Goal: Task Accomplishment & Management: Manage account settings

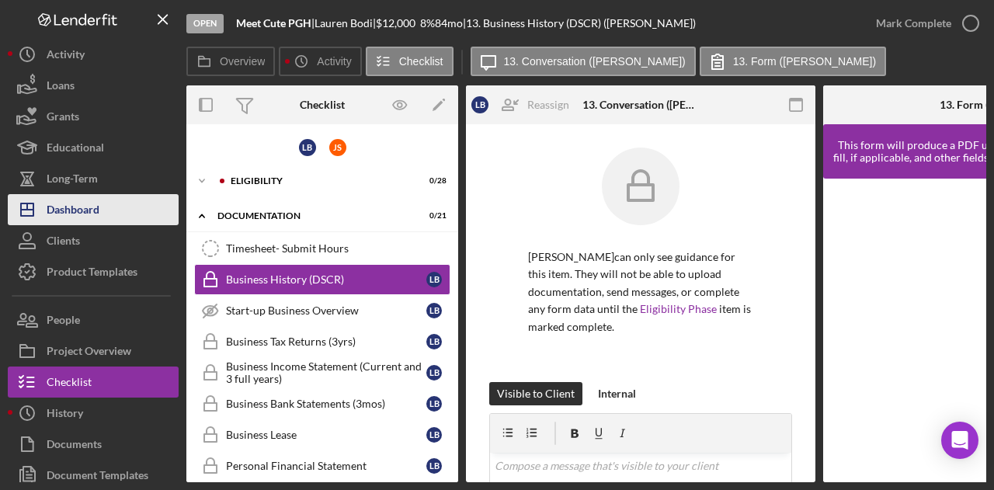
click at [78, 207] on div "Dashboard" at bounding box center [73, 211] width 53 height 35
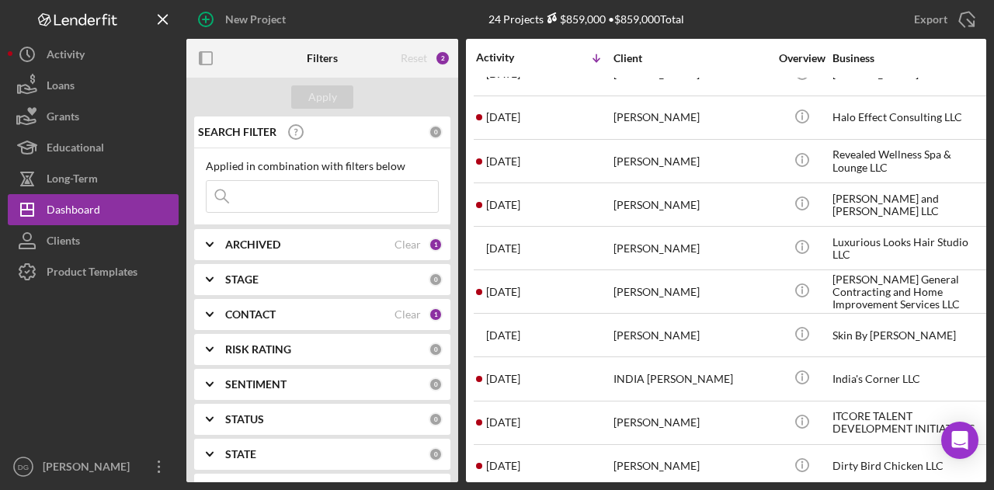
scroll to position [647, 0]
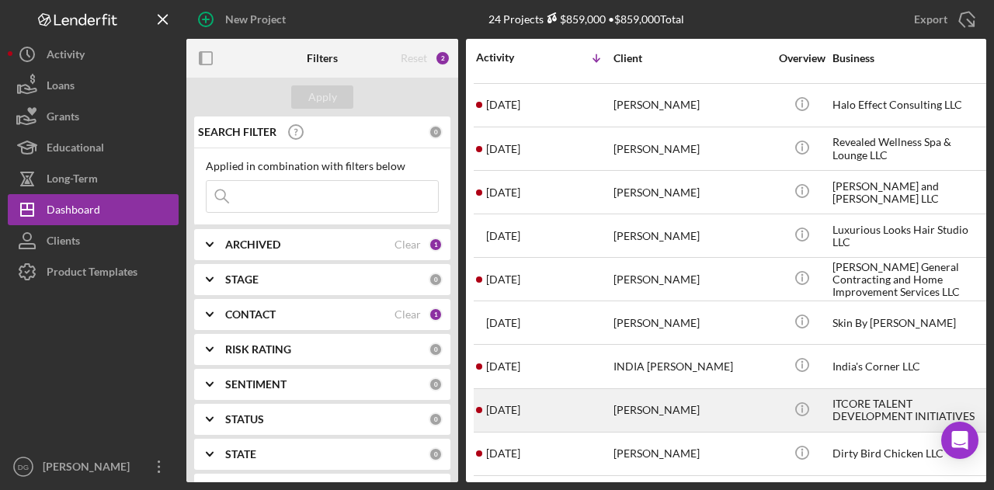
click at [654, 397] on div "[PERSON_NAME]" at bounding box center [690, 410] width 155 height 41
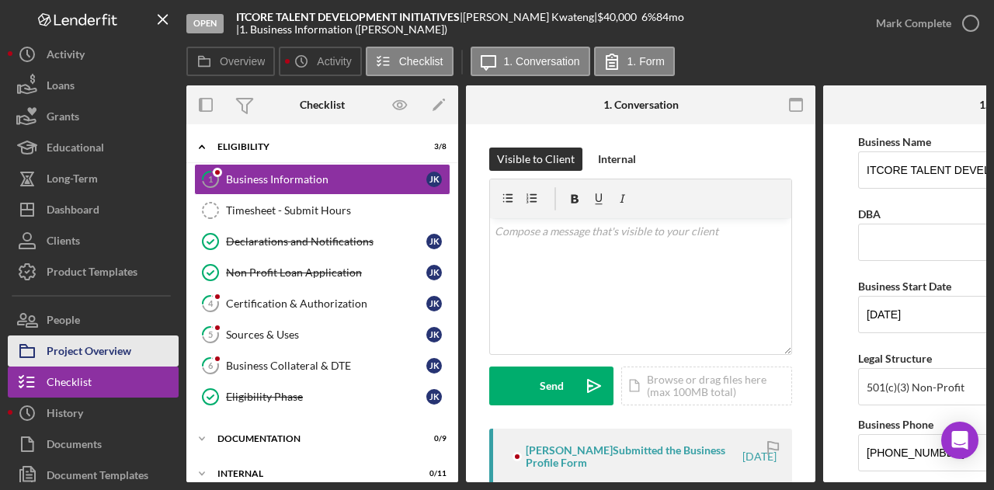
click at [81, 350] on div "Project Overview" at bounding box center [89, 352] width 85 height 35
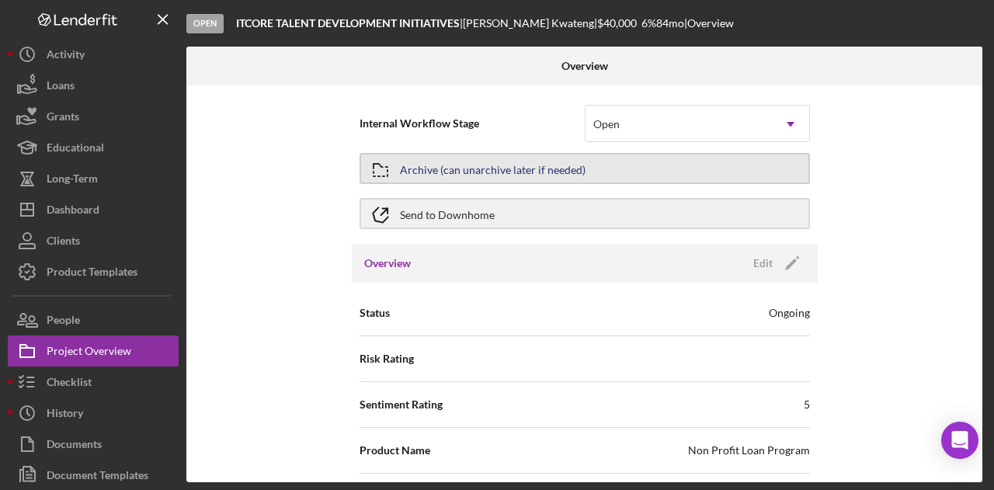
click at [684, 164] on button "Archive (can unarchive later if needed)" at bounding box center [584, 168] width 450 height 31
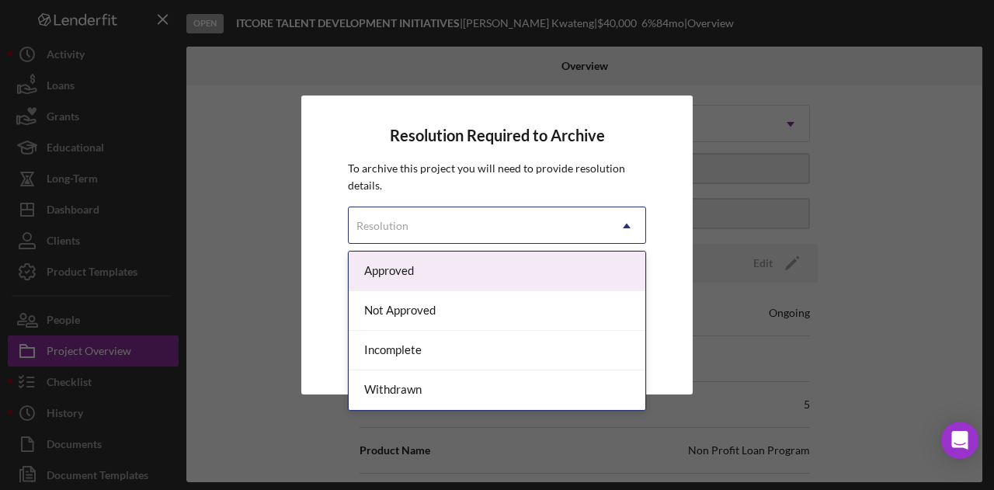
click at [486, 223] on div "Resolution" at bounding box center [478, 226] width 259 height 36
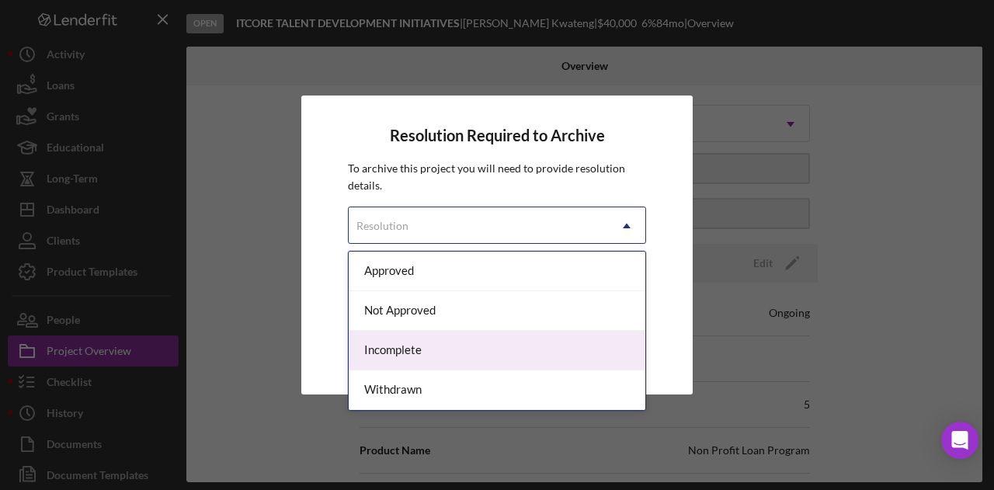
click at [401, 350] on div "Incomplete" at bounding box center [497, 351] width 297 height 40
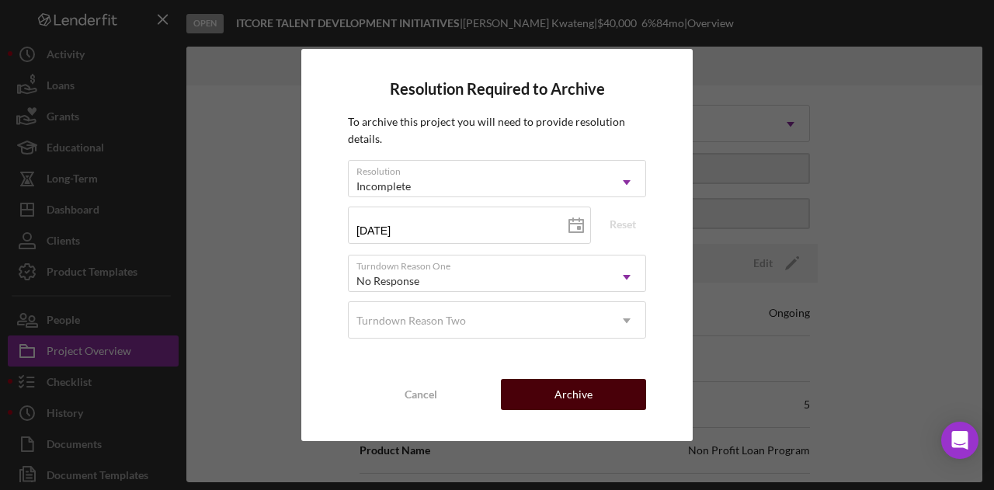
click at [577, 393] on div "Archive" at bounding box center [573, 394] width 38 height 31
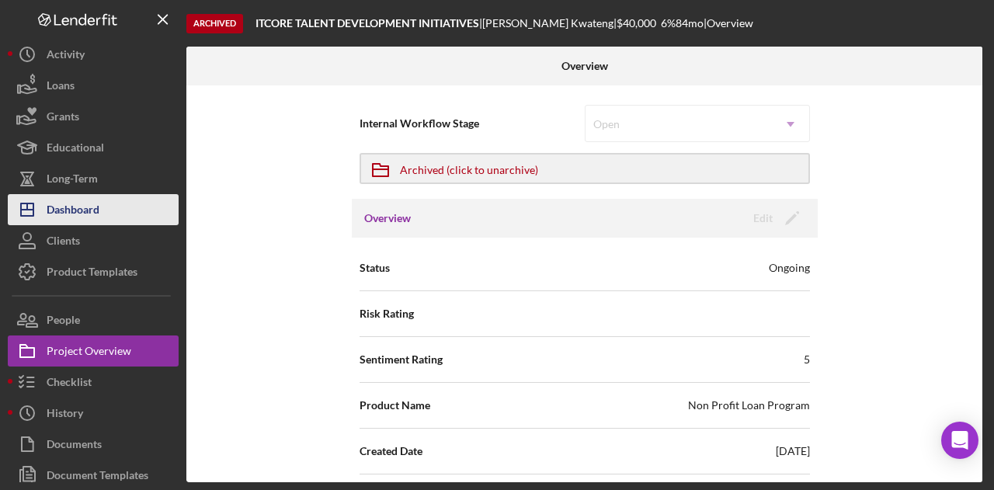
click at [78, 206] on div "Dashboard" at bounding box center [73, 211] width 53 height 35
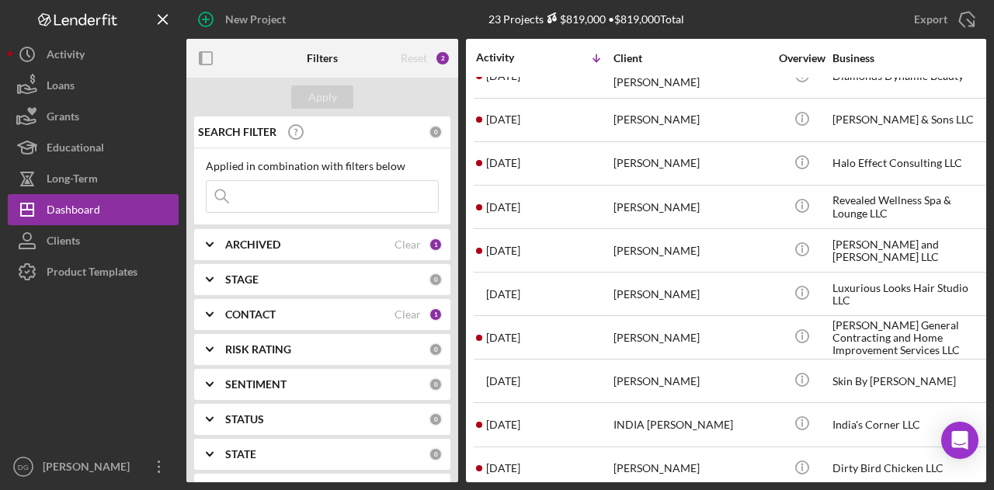
scroll to position [592, 0]
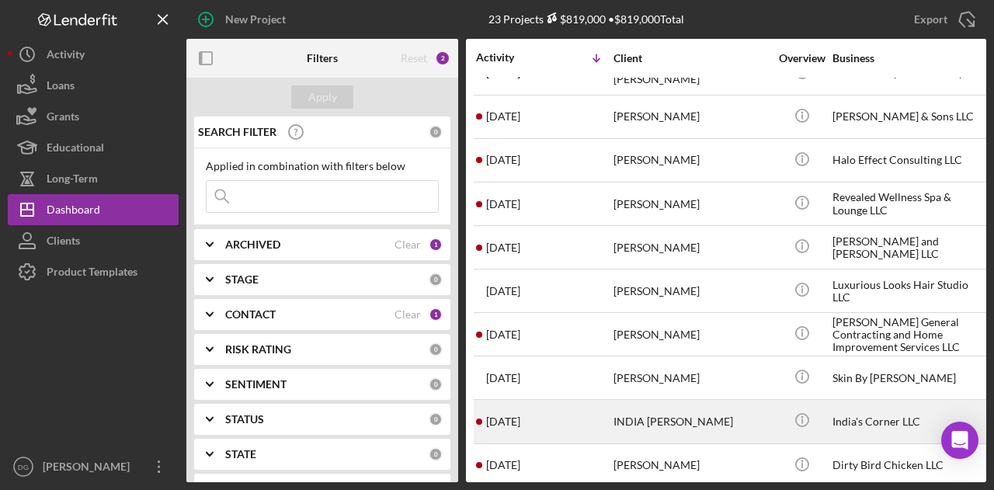
click at [863, 410] on div "India's Corner LLC" at bounding box center [909, 421] width 155 height 41
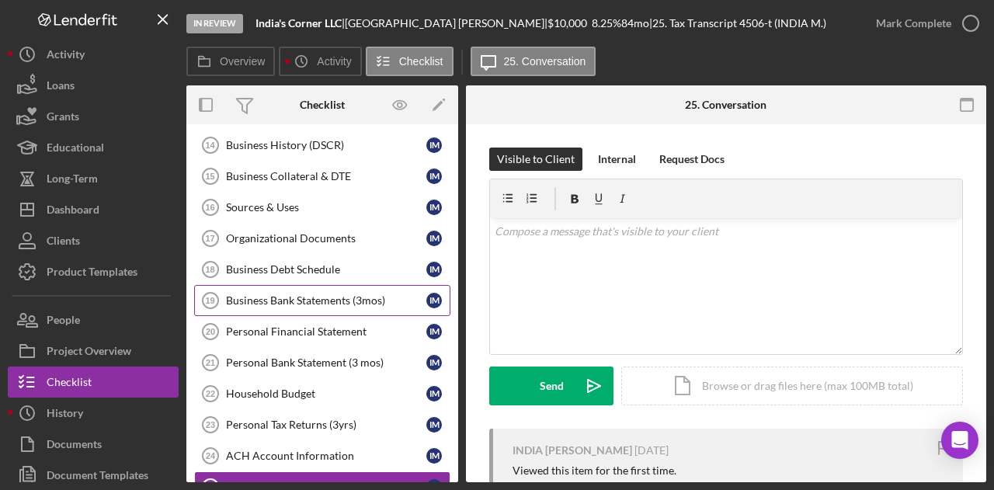
scroll to position [319, 0]
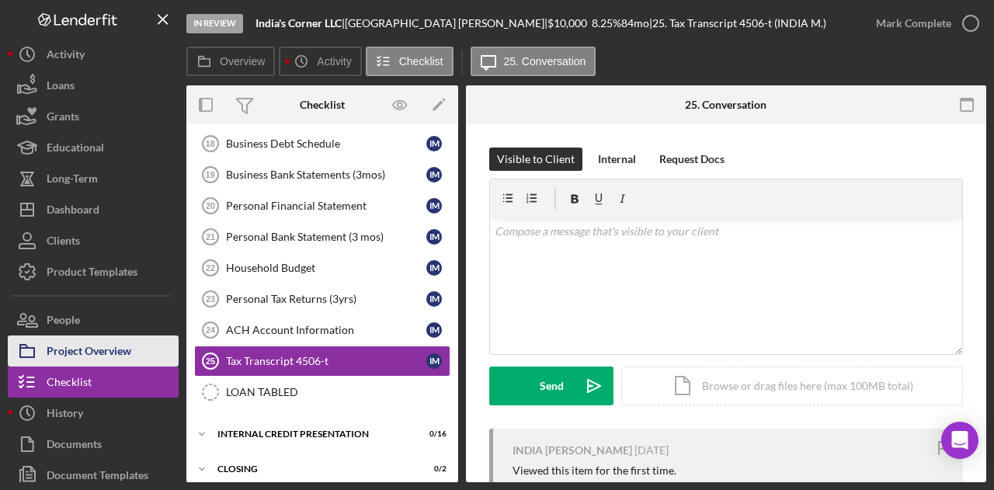
click at [116, 351] on div "Project Overview" at bounding box center [89, 352] width 85 height 35
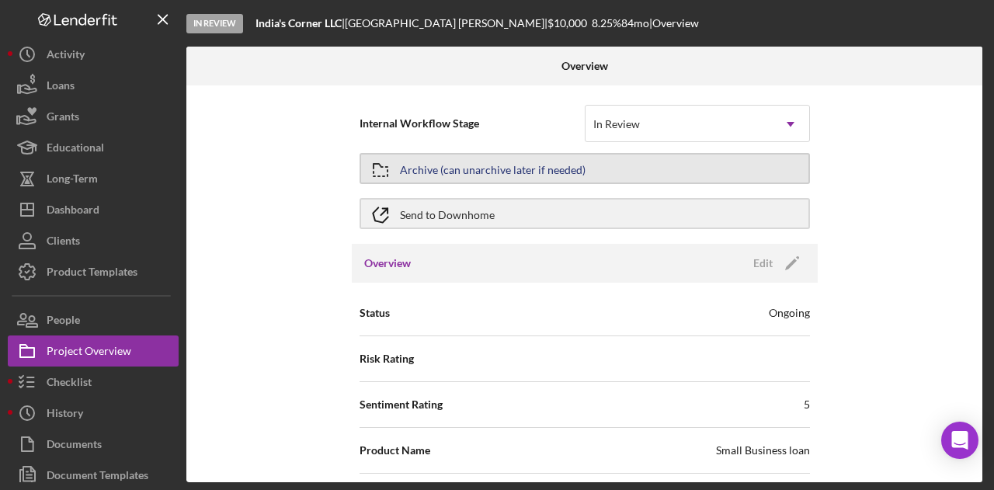
click at [617, 172] on button "Archive (can unarchive later if needed)" at bounding box center [584, 168] width 450 height 31
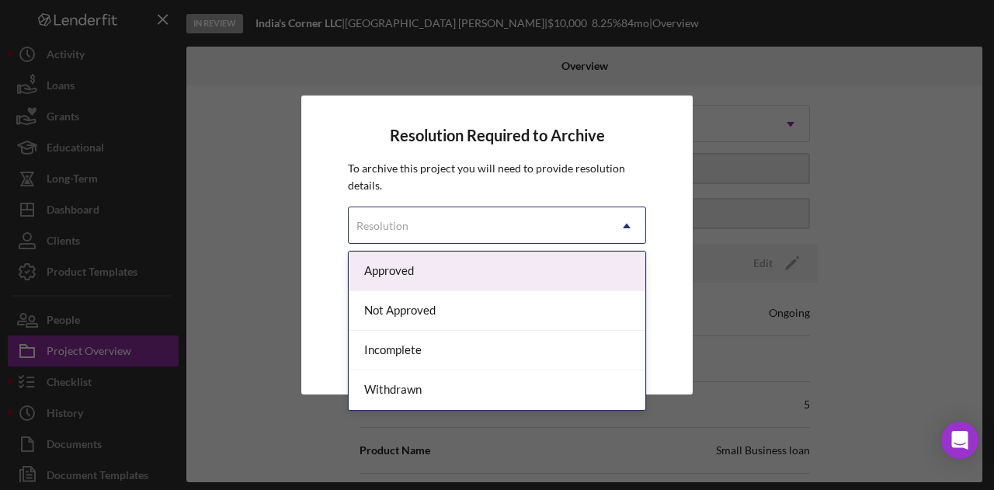
click at [500, 231] on div "Resolution" at bounding box center [478, 226] width 259 height 36
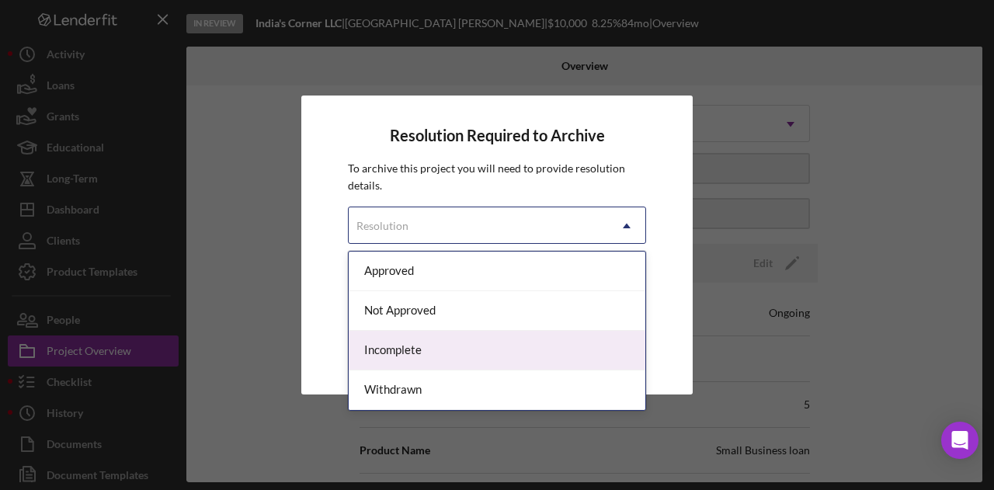
click at [408, 352] on div "Incomplete" at bounding box center [497, 351] width 297 height 40
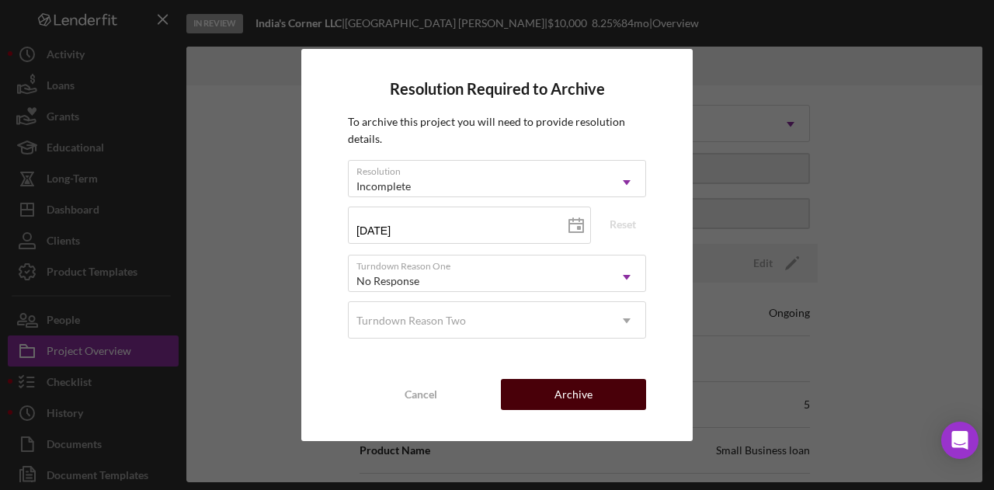
click at [564, 394] on div "Archive" at bounding box center [573, 394] width 38 height 31
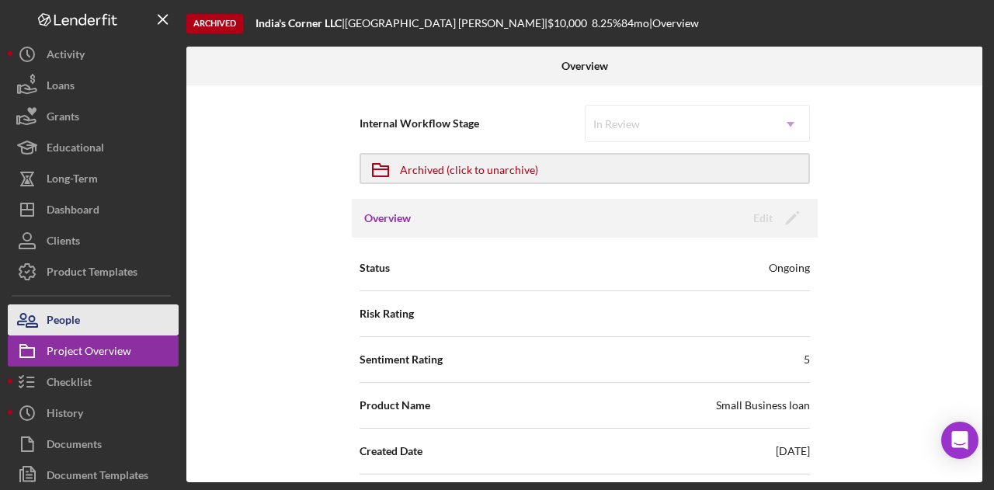
click at [64, 316] on div "People" at bounding box center [63, 321] width 33 height 35
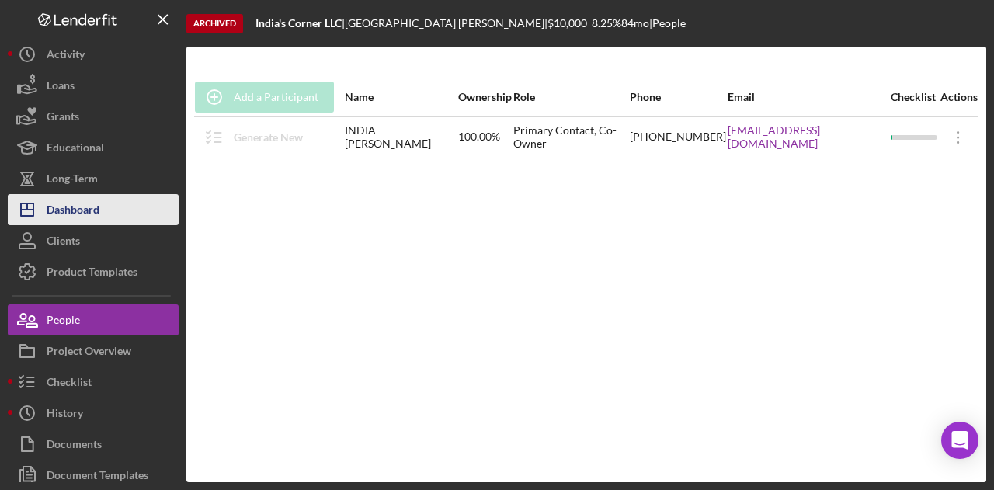
click at [81, 205] on div "Dashboard" at bounding box center [73, 211] width 53 height 35
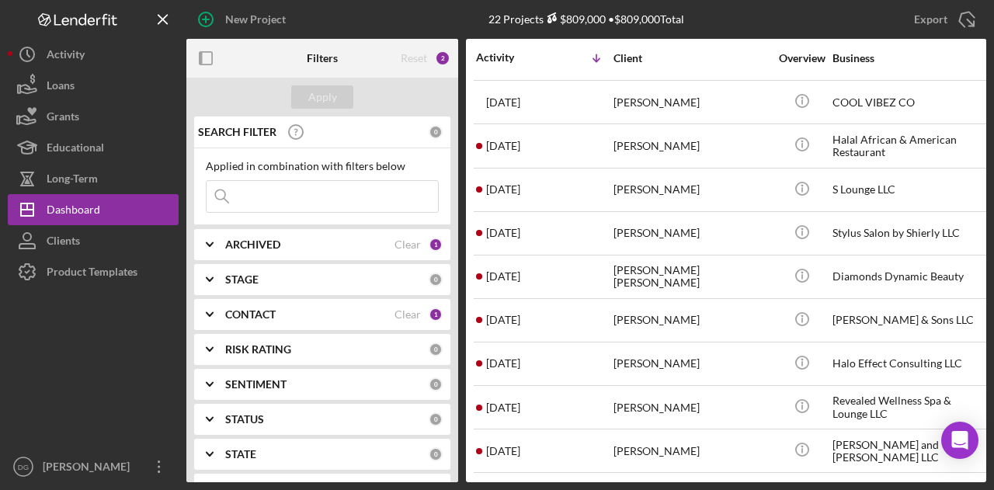
scroll to position [396, 0]
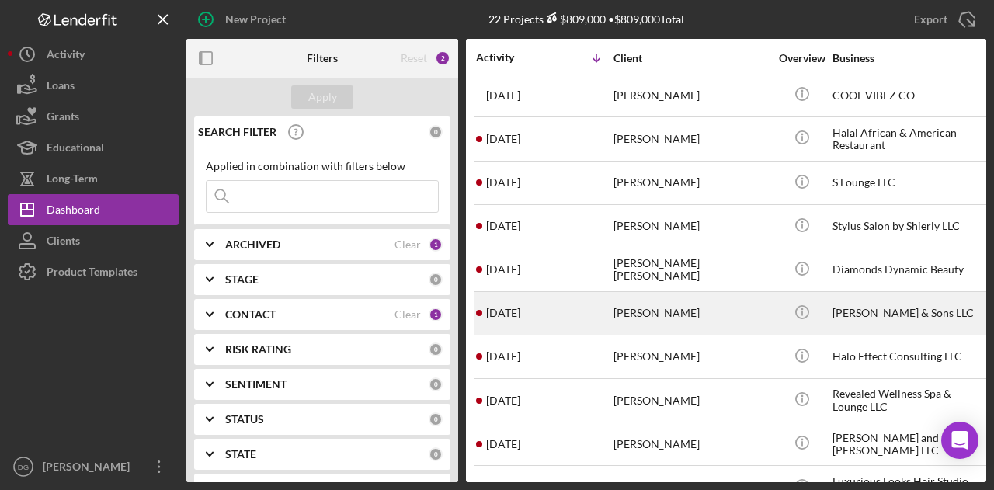
click at [880, 304] on div "[PERSON_NAME] & Sons LLC" at bounding box center [909, 313] width 155 height 41
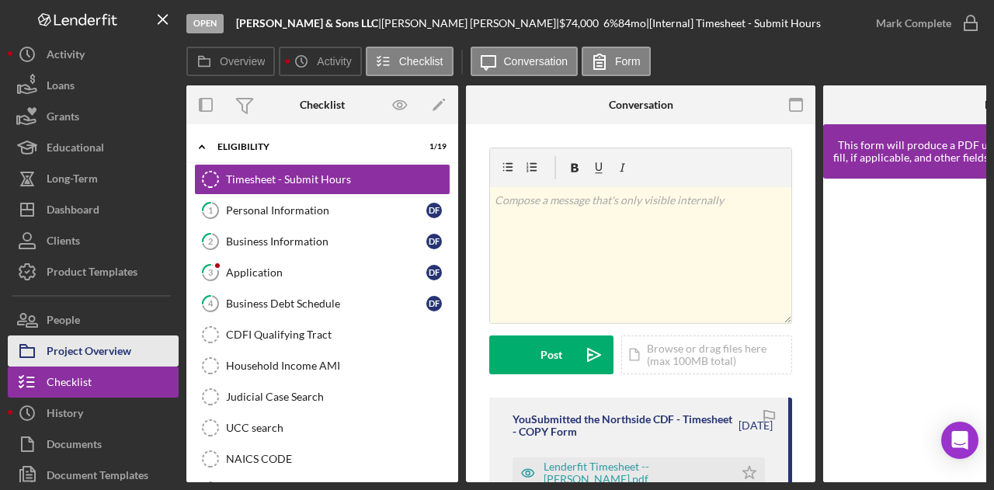
click at [77, 344] on div "Project Overview" at bounding box center [89, 352] width 85 height 35
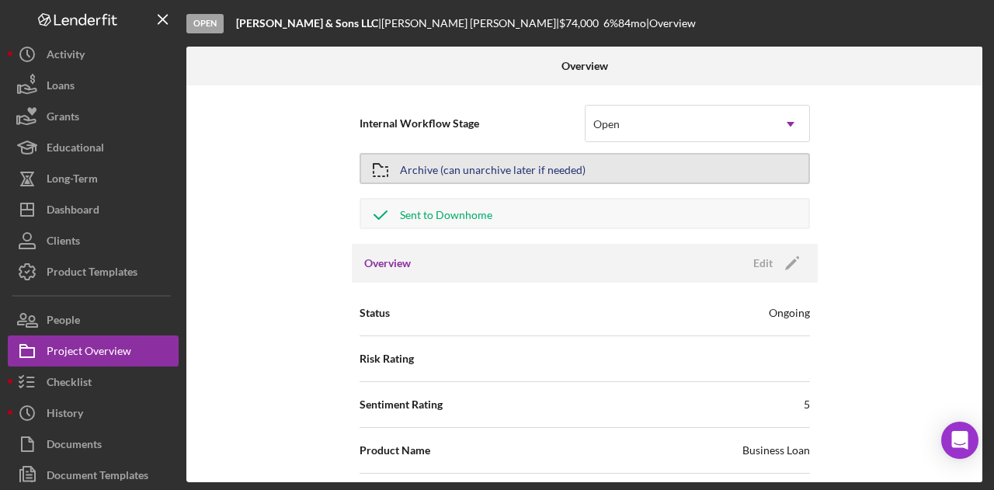
click at [598, 168] on button "Archive (can unarchive later if needed)" at bounding box center [584, 168] width 450 height 31
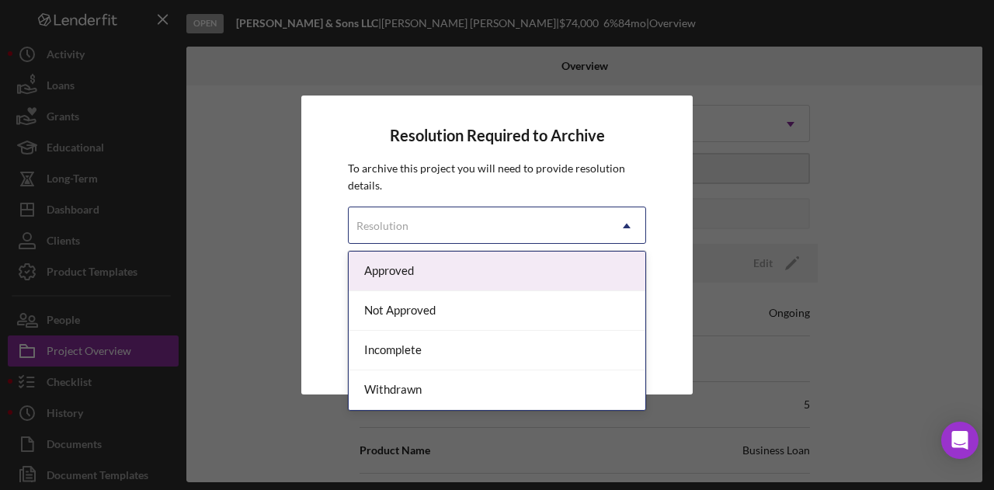
click at [523, 224] on div "Resolution" at bounding box center [478, 226] width 259 height 36
click at [434, 269] on div "Approved" at bounding box center [497, 272] width 297 height 40
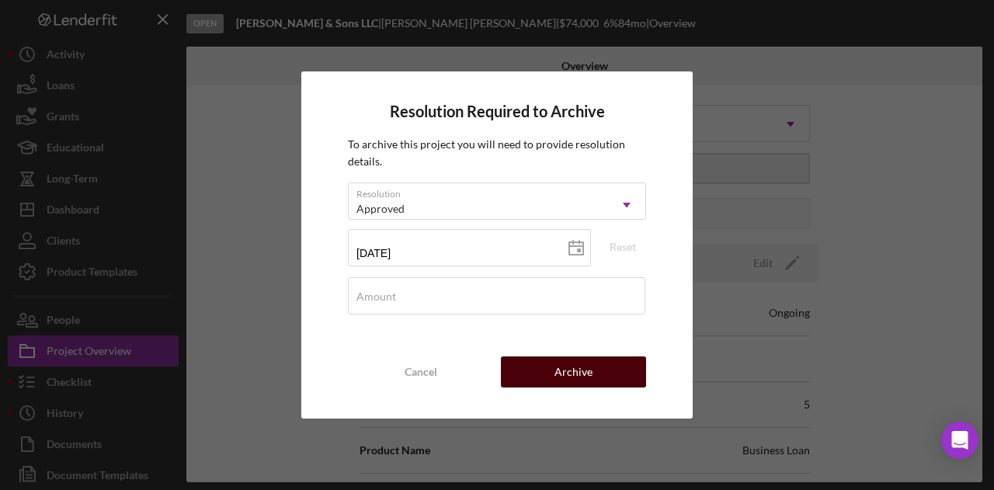
click at [579, 366] on div "Archive" at bounding box center [573, 371] width 38 height 31
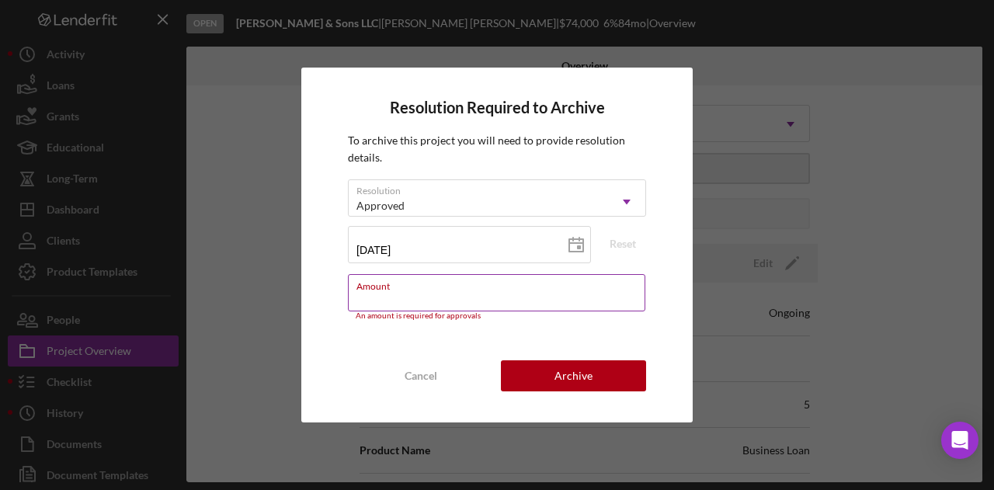
click at [442, 297] on input "Amount" at bounding box center [496, 292] width 297 height 37
click at [884, 148] on div "Resolution Required to Archive To archive this project you will need to provide…" at bounding box center [497, 245] width 994 height 490
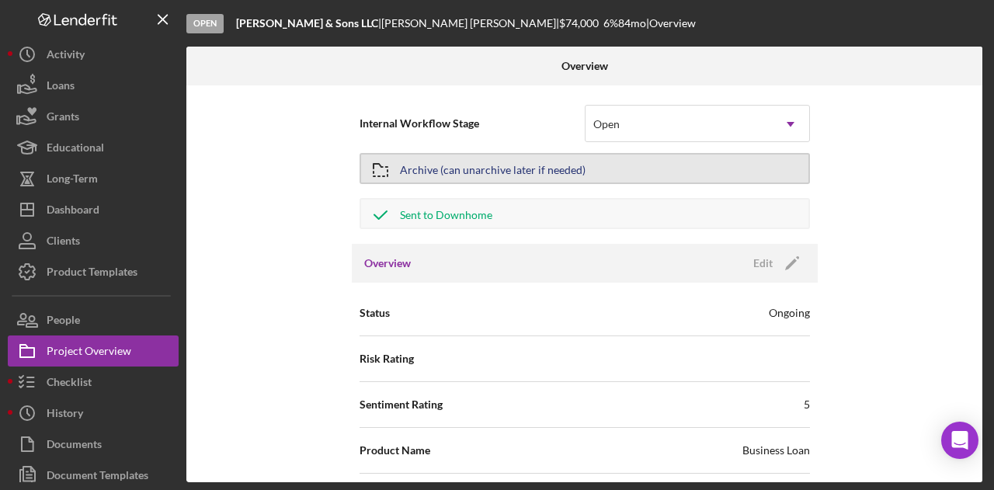
click at [644, 167] on button "Archive (can unarchive later if needed)" at bounding box center [584, 168] width 450 height 31
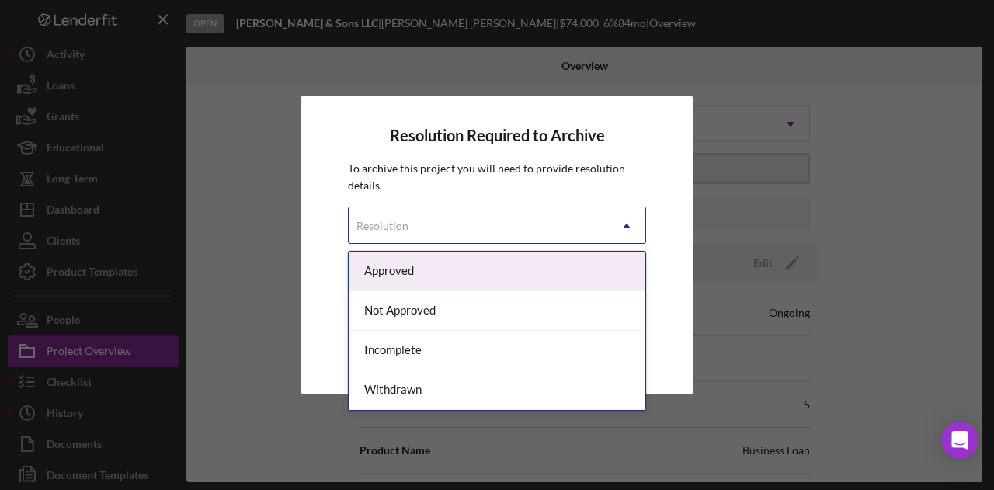
click at [484, 238] on div "Resolution" at bounding box center [478, 226] width 259 height 36
click at [424, 273] on div "Approved" at bounding box center [497, 272] width 297 height 40
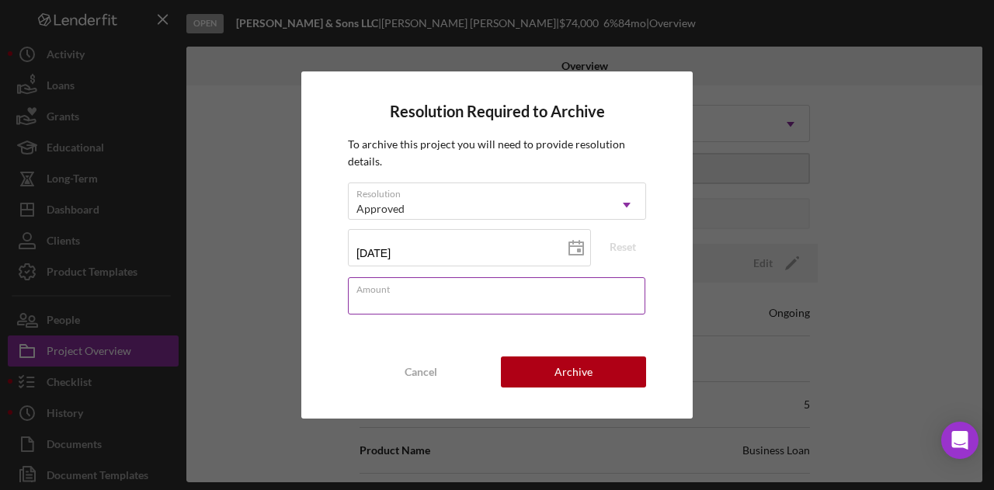
click at [439, 307] on input "Amount" at bounding box center [496, 295] width 297 height 37
type input "$7,400,000"
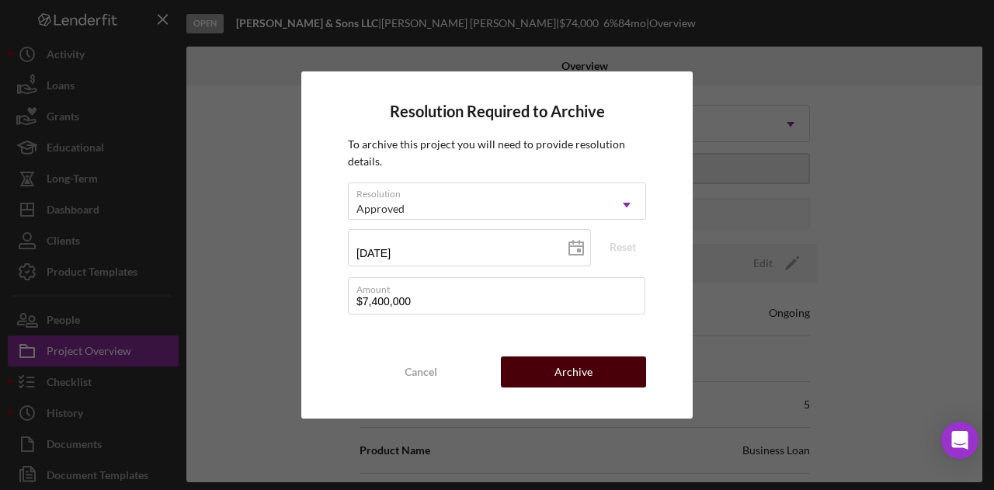
click at [563, 380] on div "Archive" at bounding box center [573, 371] width 38 height 31
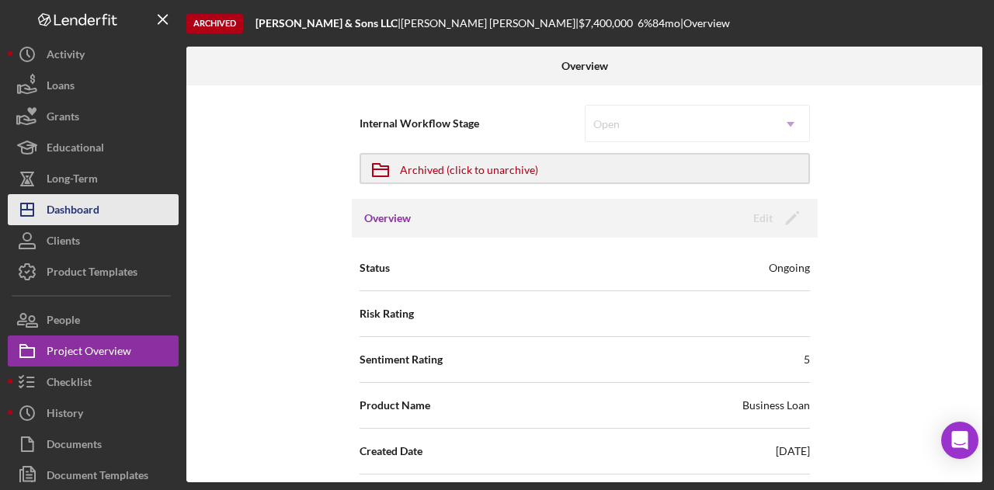
click at [82, 214] on div "Dashboard" at bounding box center [73, 211] width 53 height 35
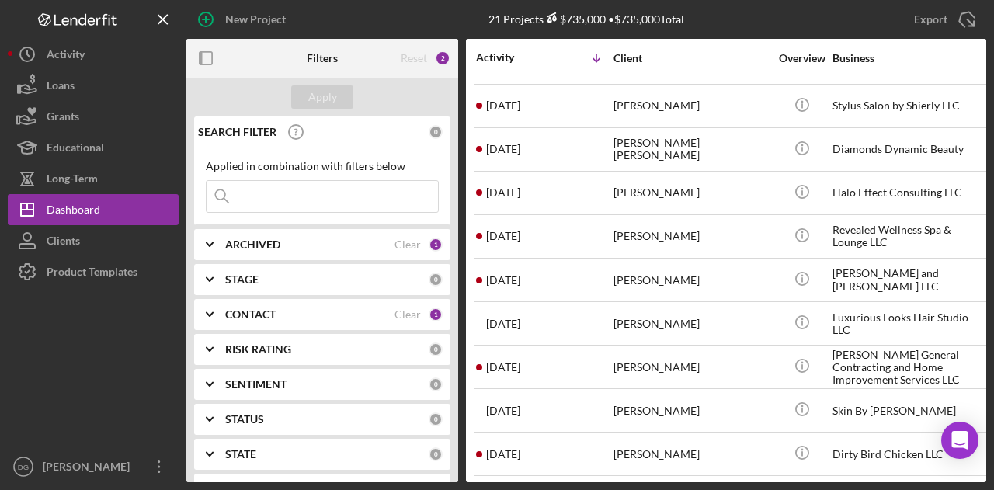
scroll to position [519, 0]
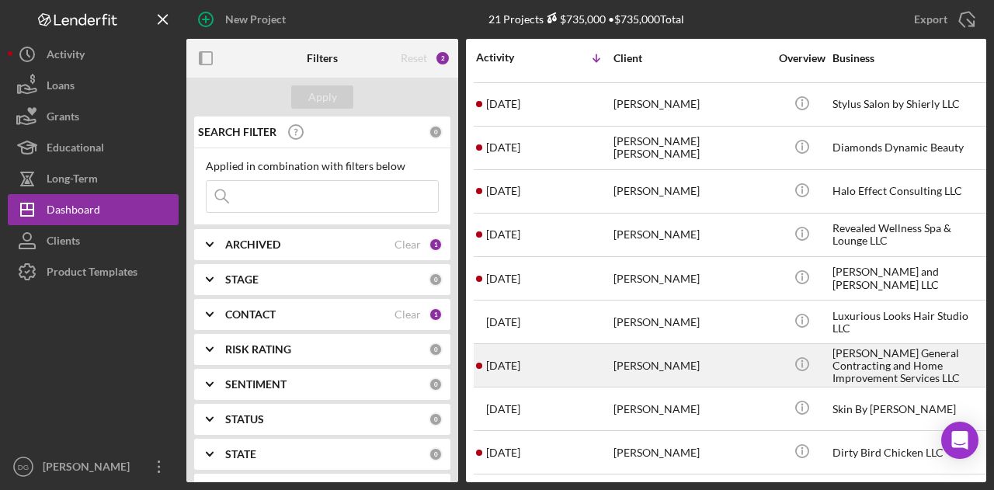
click at [876, 356] on div "[PERSON_NAME] General Contracting and Home Improvement Services LLC" at bounding box center [909, 365] width 155 height 41
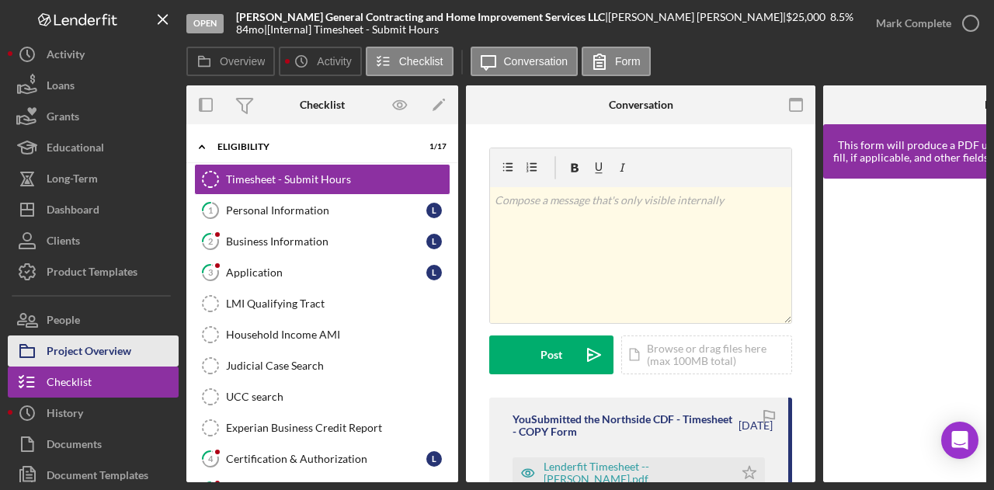
click at [95, 352] on div "Project Overview" at bounding box center [89, 352] width 85 height 35
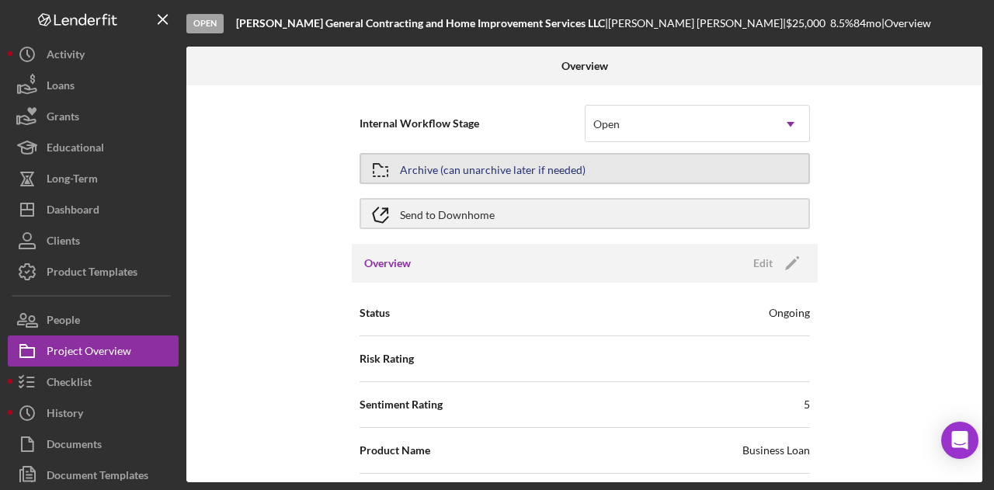
click at [637, 165] on button "Archive (can unarchive later if needed)" at bounding box center [584, 168] width 450 height 31
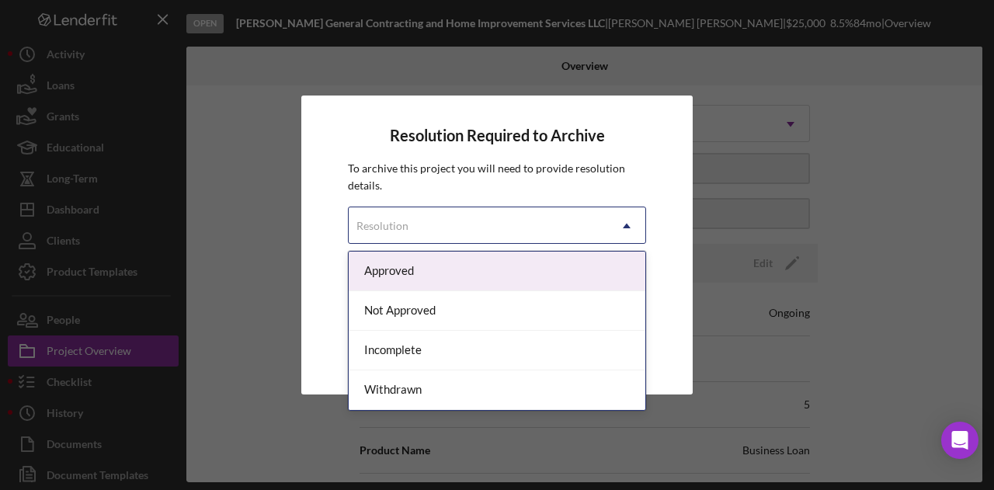
click at [469, 217] on div "Resolution" at bounding box center [478, 226] width 259 height 36
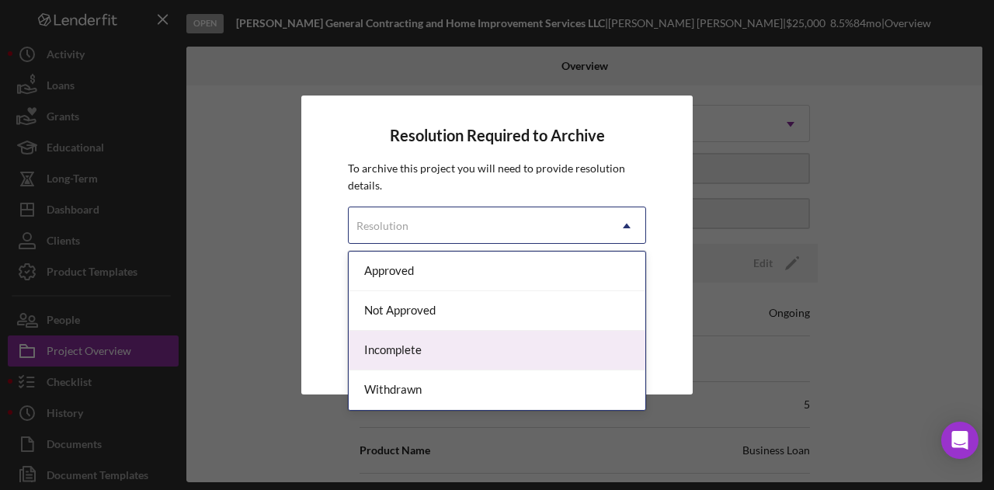
click at [408, 347] on div "Incomplete" at bounding box center [497, 351] width 297 height 40
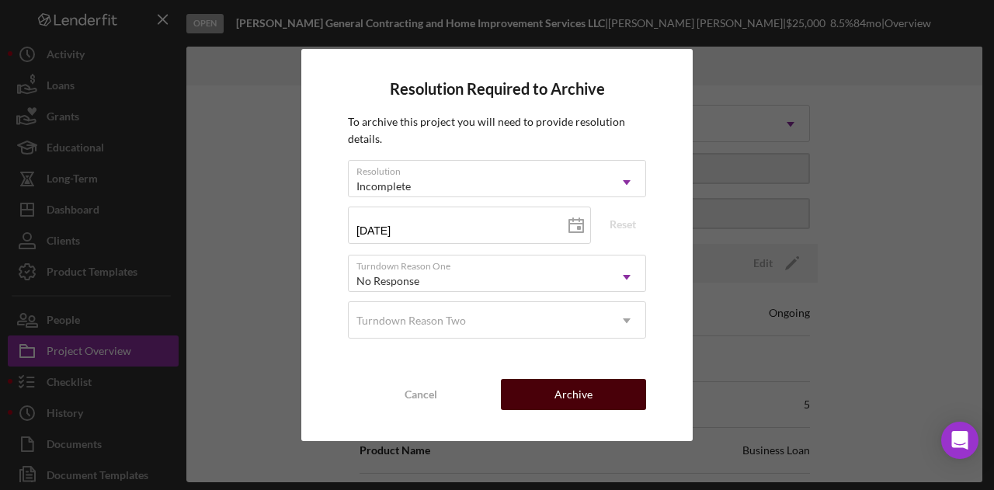
click at [599, 383] on button "Archive" at bounding box center [573, 394] width 145 height 31
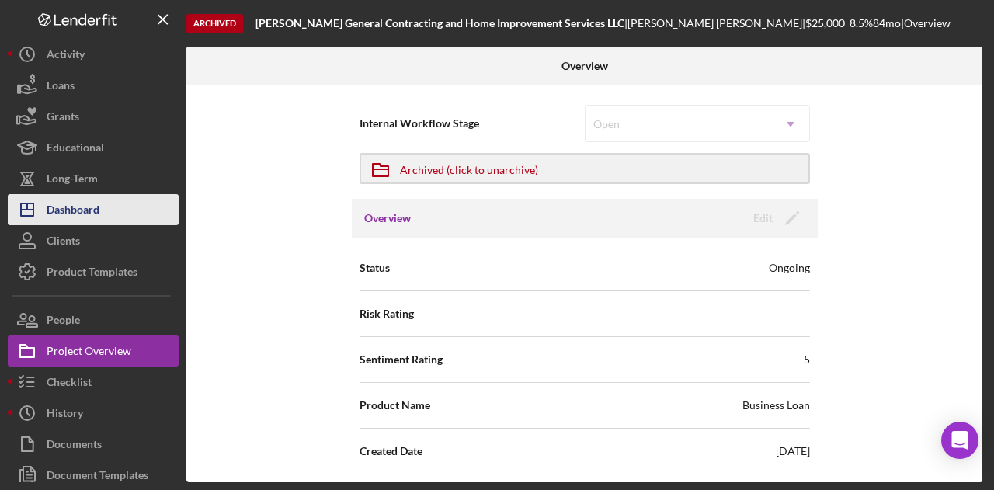
click at [87, 208] on div "Dashboard" at bounding box center [73, 211] width 53 height 35
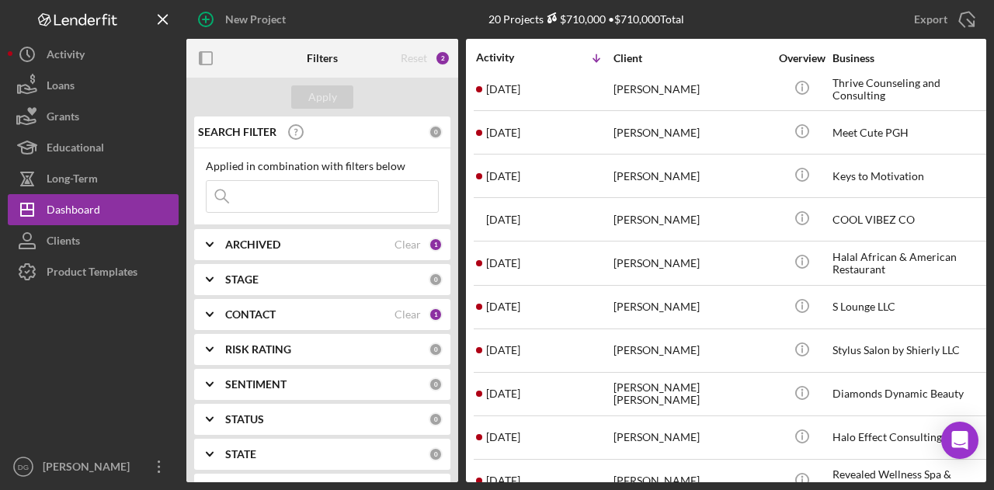
scroll to position [475, 0]
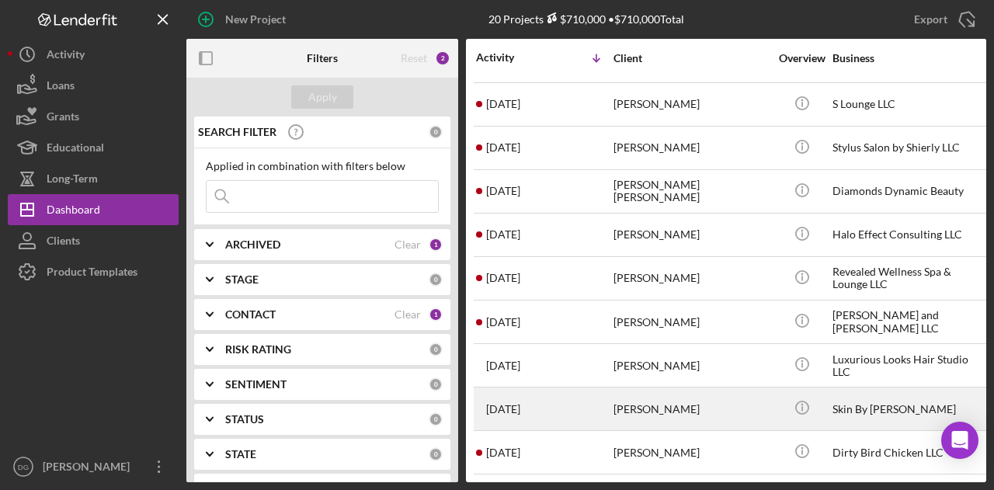
click at [857, 398] on div "Skin By [PERSON_NAME]" at bounding box center [909, 408] width 155 height 41
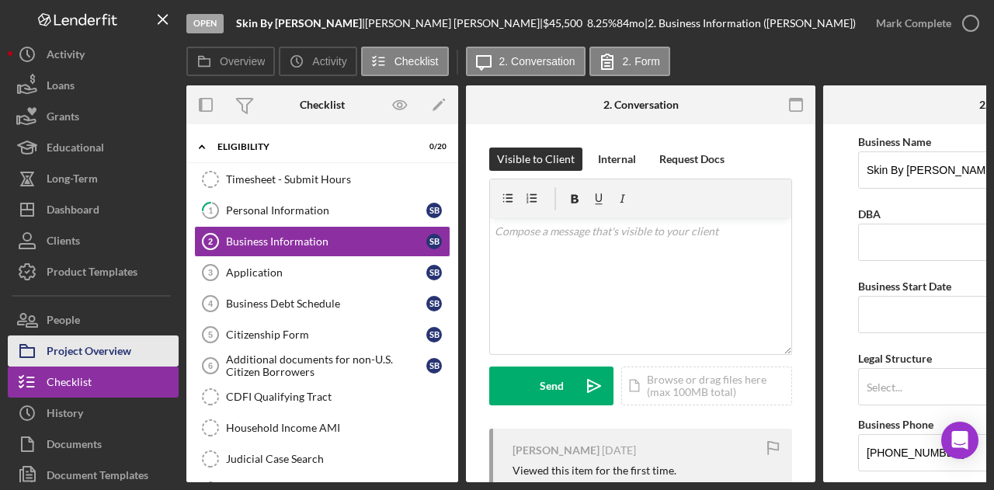
click at [113, 349] on div "Project Overview" at bounding box center [89, 352] width 85 height 35
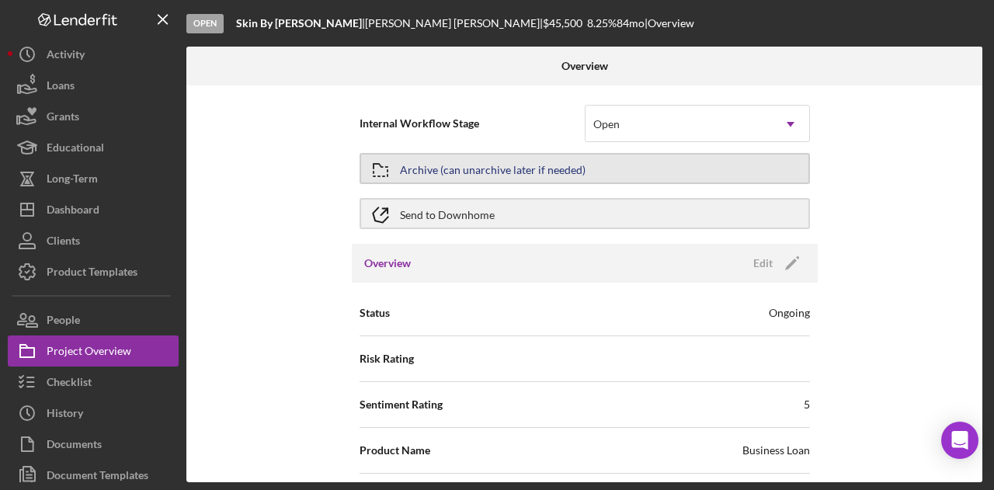
click at [537, 170] on div "Archive (can unarchive later if needed)" at bounding box center [493, 168] width 186 height 28
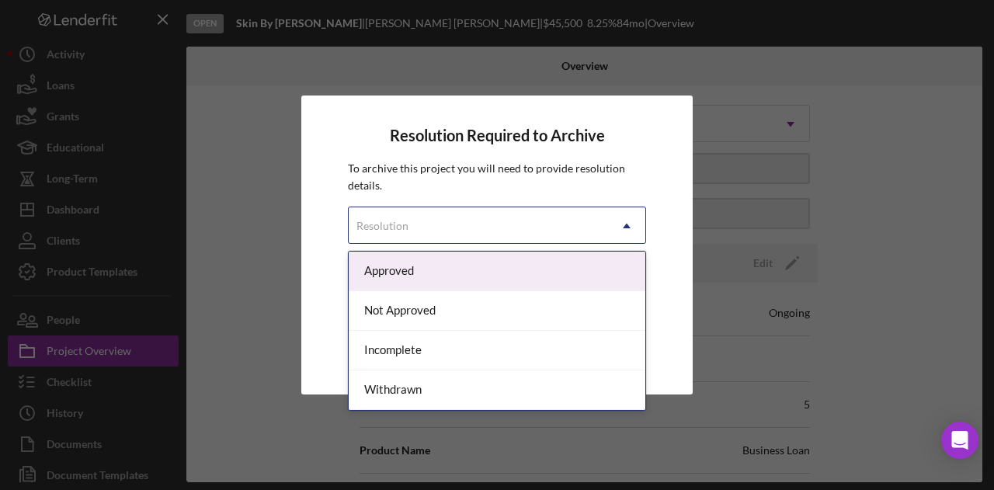
click at [442, 222] on div "Resolution" at bounding box center [478, 226] width 259 height 36
drag, startPoint x: 419, startPoint y: 384, endPoint x: 398, endPoint y: 277, distance: 109.2
click at [398, 277] on div "Approved Not Approved Incomplete Withdrawn" at bounding box center [497, 331] width 297 height 158
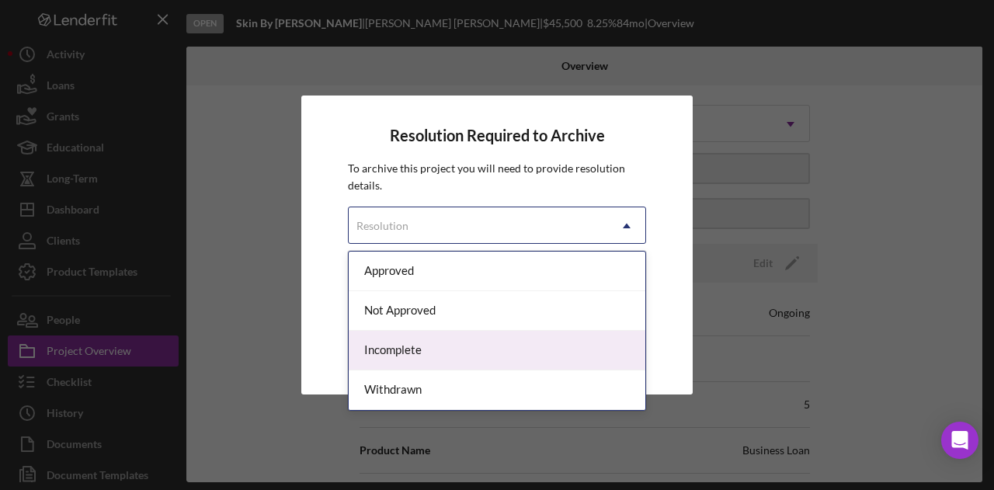
click at [402, 344] on div "Incomplete" at bounding box center [497, 351] width 297 height 40
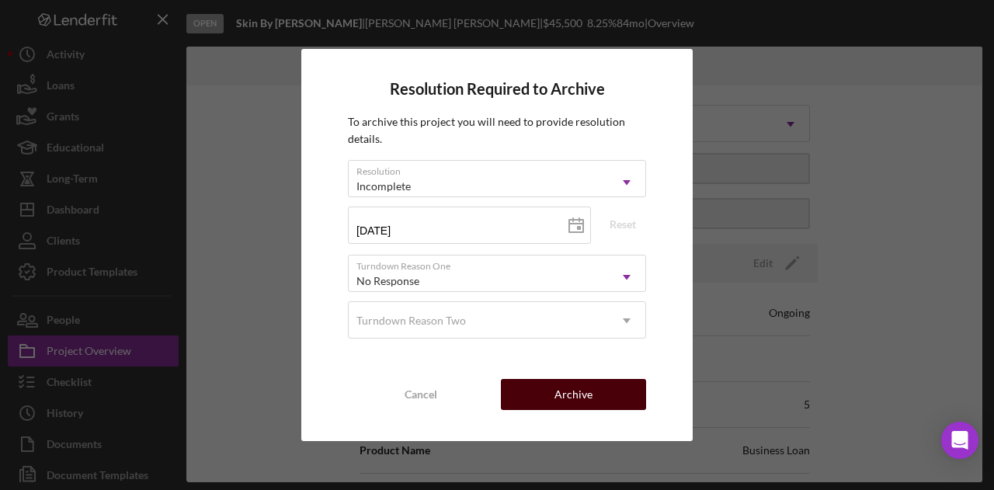
click at [582, 384] on div "Archive" at bounding box center [573, 394] width 38 height 31
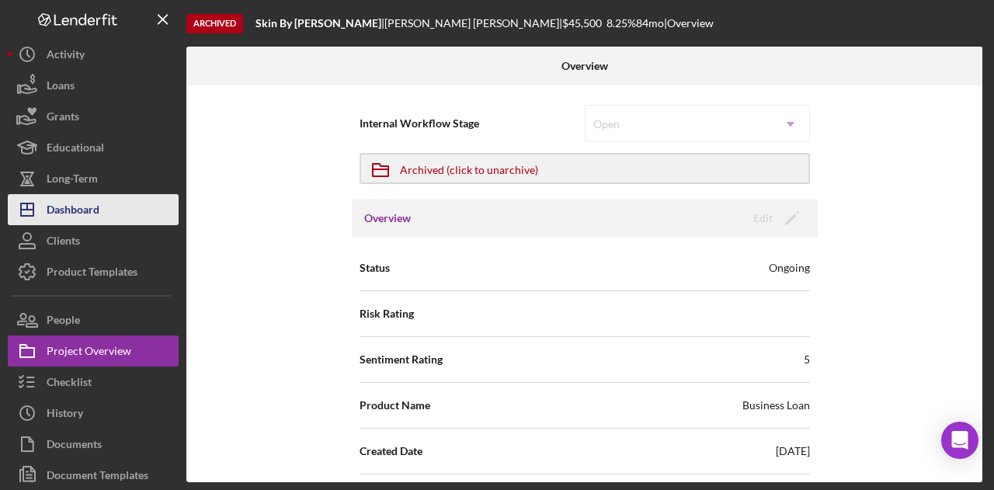
click at [78, 210] on div "Dashboard" at bounding box center [73, 211] width 53 height 35
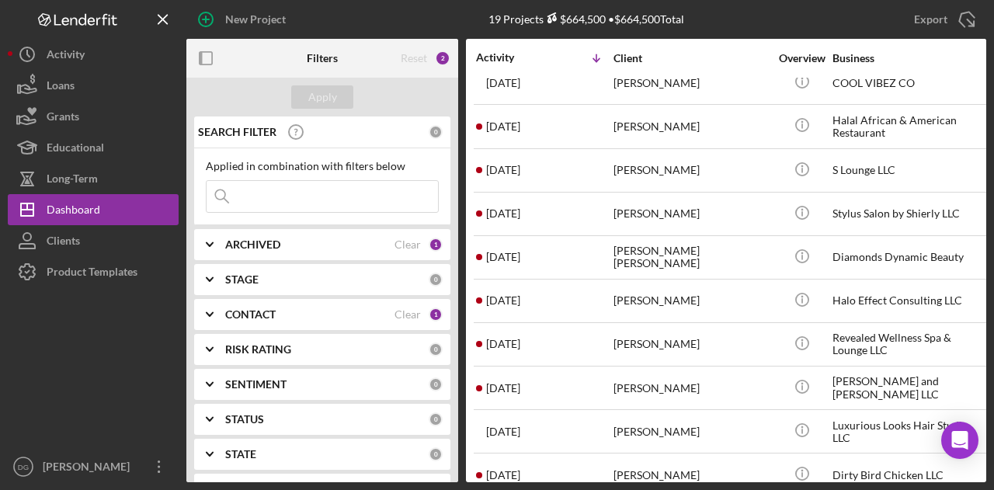
scroll to position [432, 0]
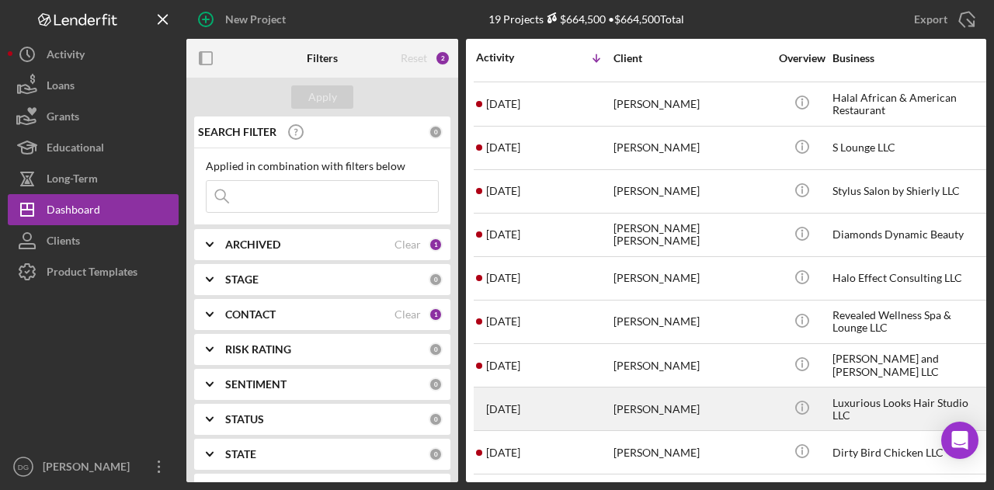
click at [880, 394] on div "Luxurious Looks Hair Studio LLC" at bounding box center [909, 408] width 155 height 41
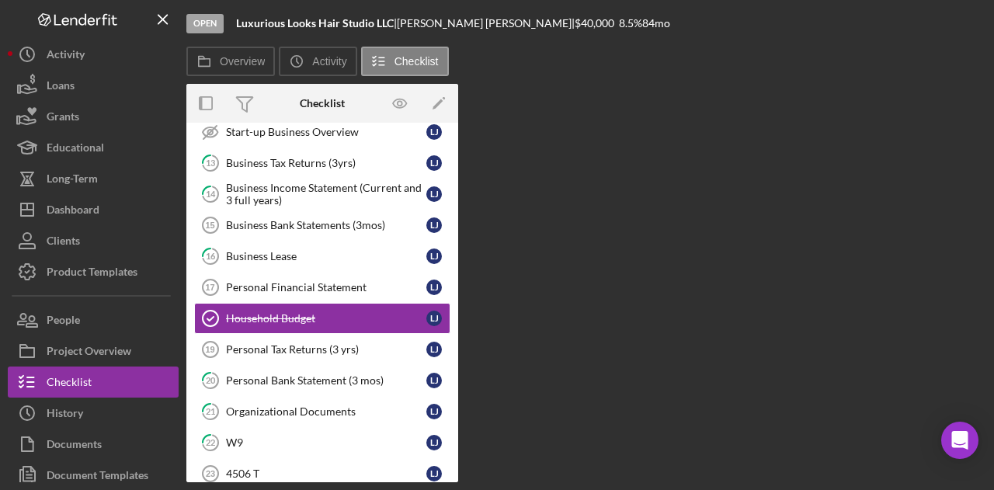
scroll to position [154, 0]
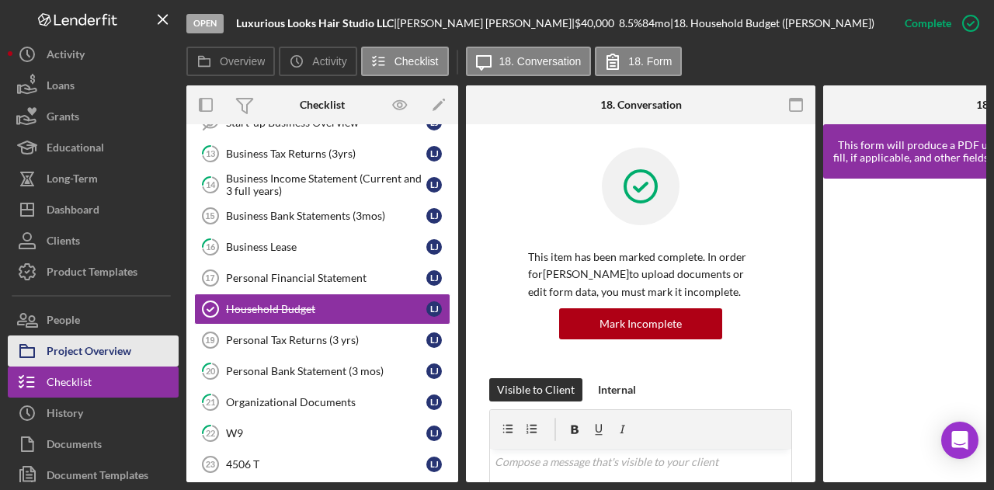
click at [95, 350] on div "Project Overview" at bounding box center [89, 352] width 85 height 35
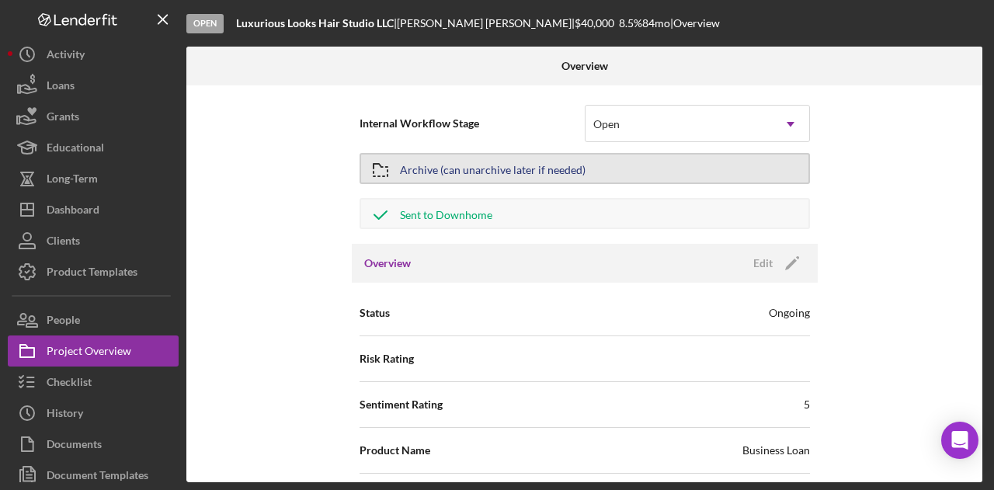
click at [627, 168] on button "Archive (can unarchive later if needed)" at bounding box center [584, 168] width 450 height 31
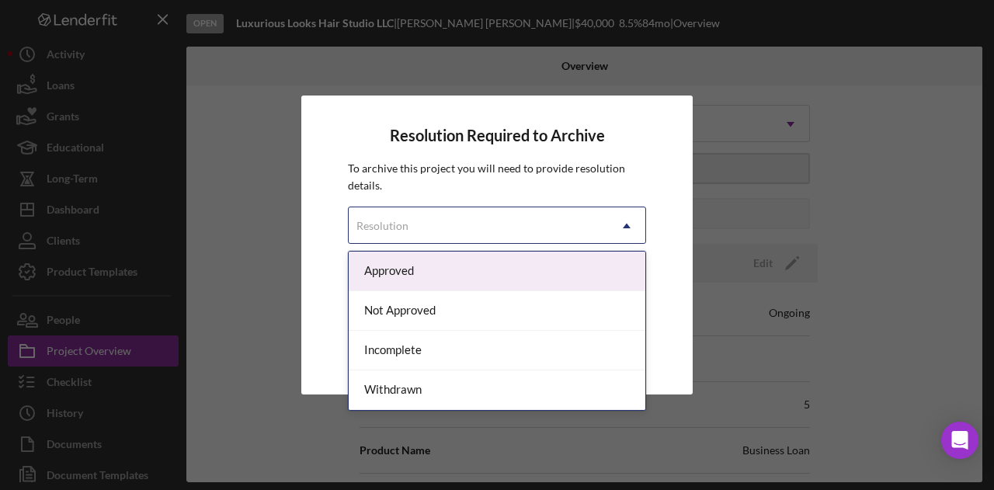
click at [434, 238] on div "Resolution" at bounding box center [478, 226] width 259 height 36
click at [406, 274] on div "Approved" at bounding box center [497, 272] width 297 height 40
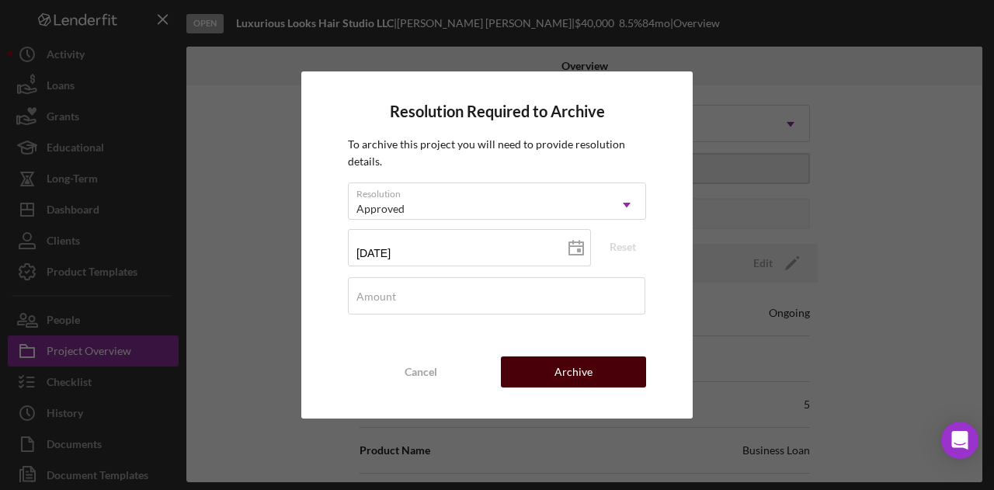
click at [586, 375] on div "Archive" at bounding box center [573, 371] width 38 height 31
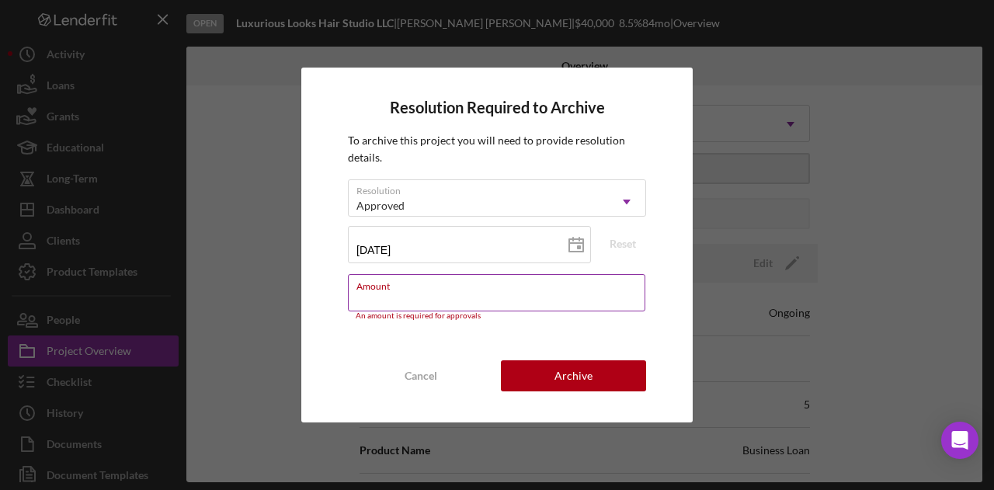
click at [470, 293] on input "Amount" at bounding box center [496, 292] width 297 height 37
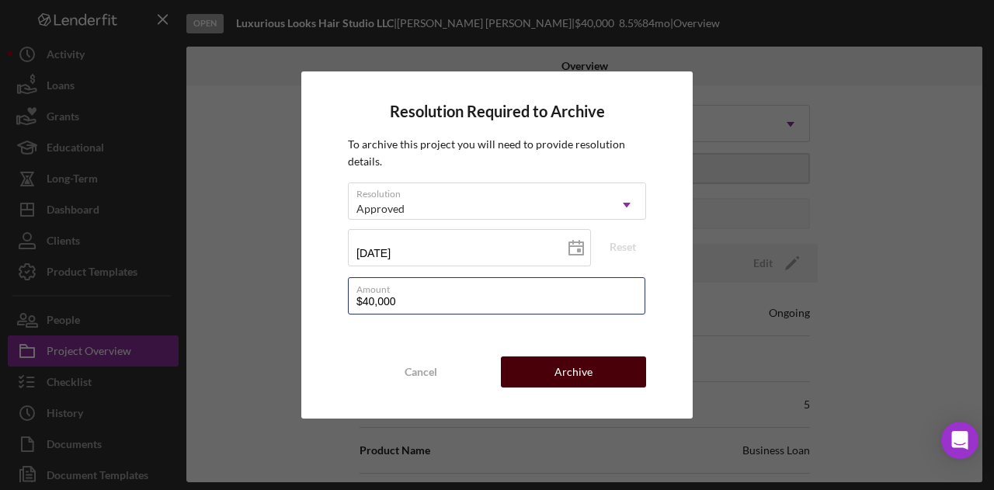
type input "$40,000"
click at [579, 368] on div "Archive" at bounding box center [573, 371] width 38 height 31
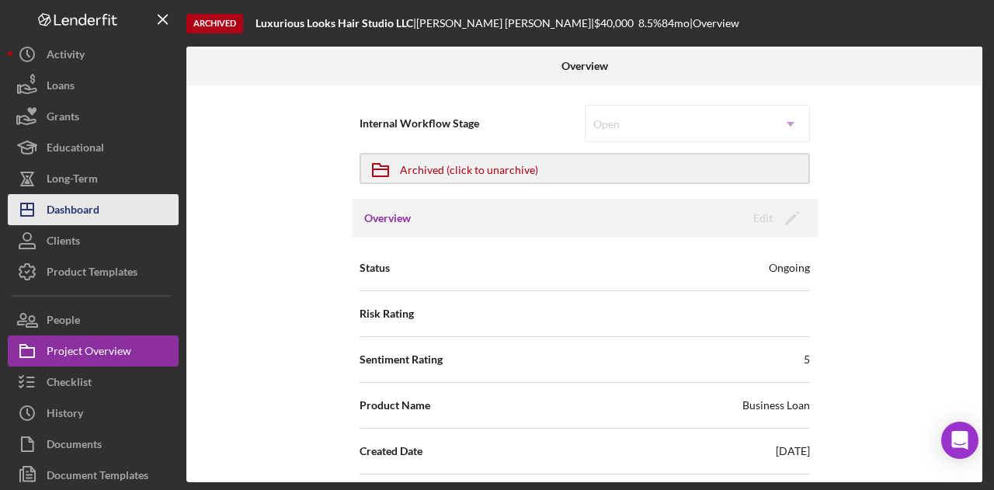
click at [69, 206] on div "Dashboard" at bounding box center [73, 211] width 53 height 35
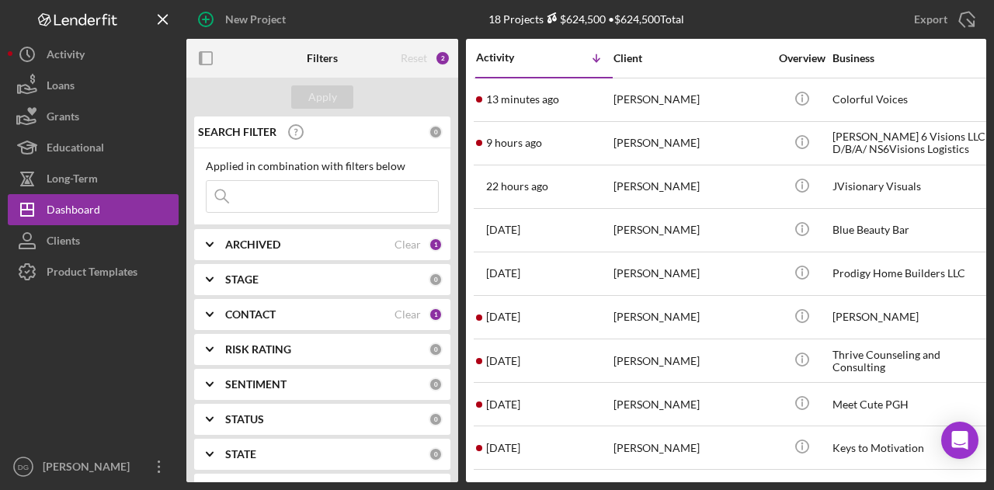
scroll to position [390, 0]
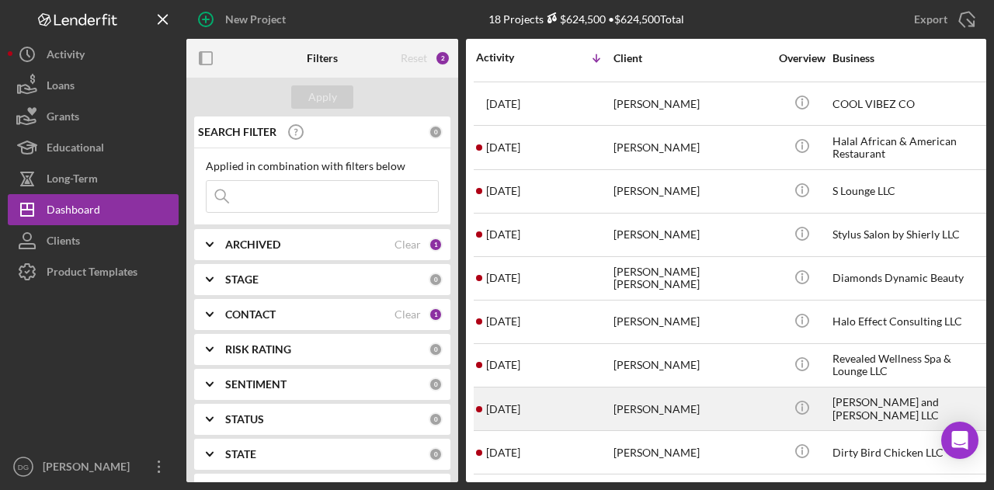
click at [874, 399] on div "[PERSON_NAME] and [PERSON_NAME] LLC" at bounding box center [909, 408] width 155 height 41
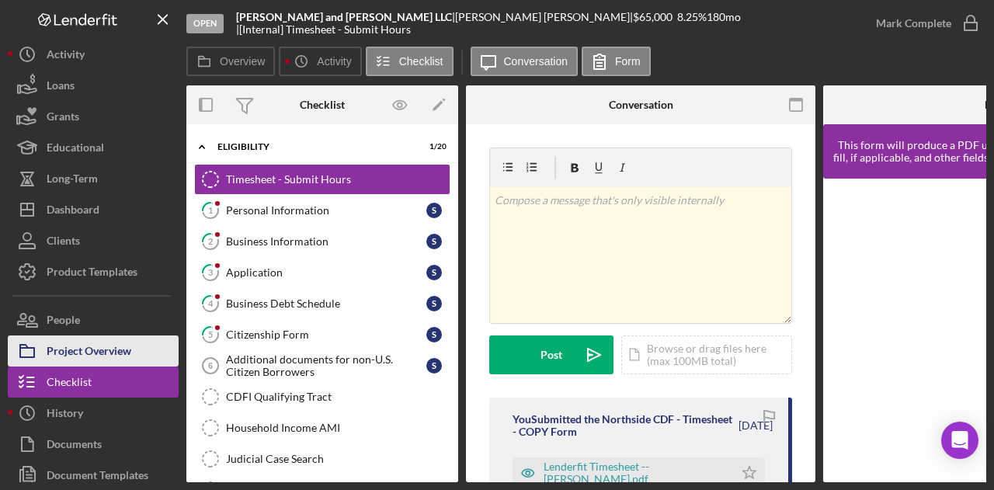
click at [118, 343] on div "Project Overview" at bounding box center [89, 352] width 85 height 35
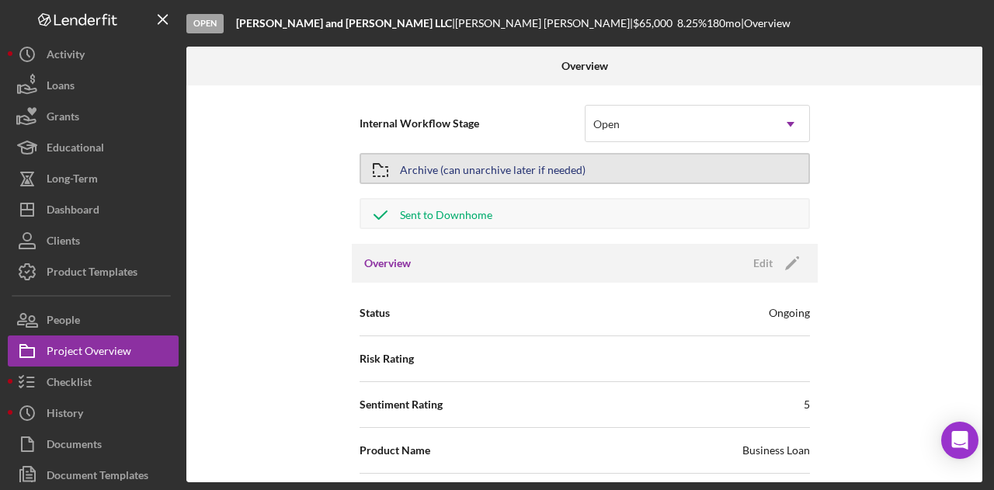
click at [633, 170] on button "Archive (can unarchive later if needed)" at bounding box center [584, 168] width 450 height 31
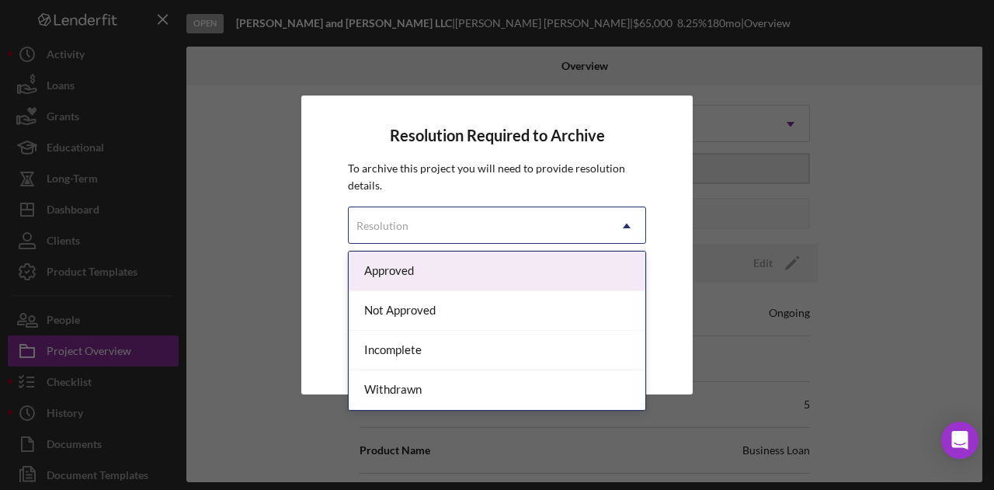
click at [455, 226] on div "Resolution" at bounding box center [478, 226] width 259 height 36
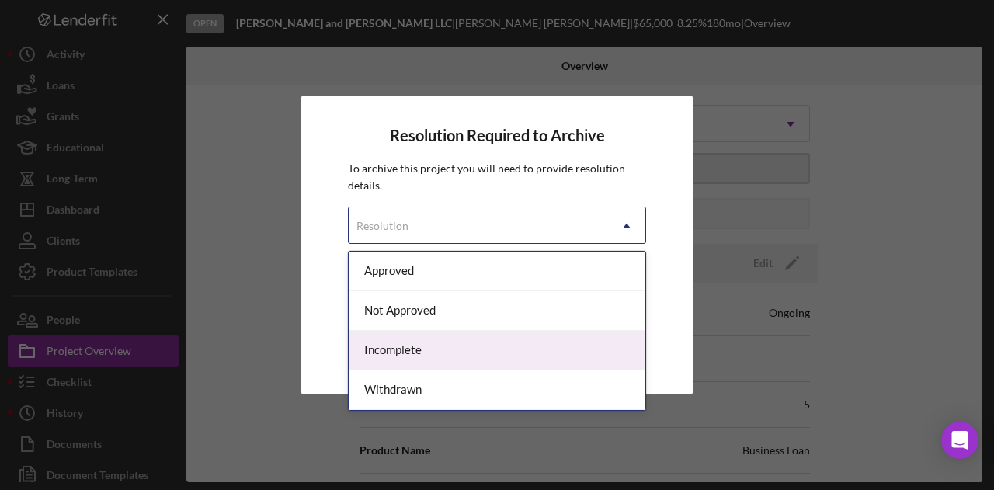
click at [408, 344] on div "Incomplete" at bounding box center [497, 351] width 297 height 40
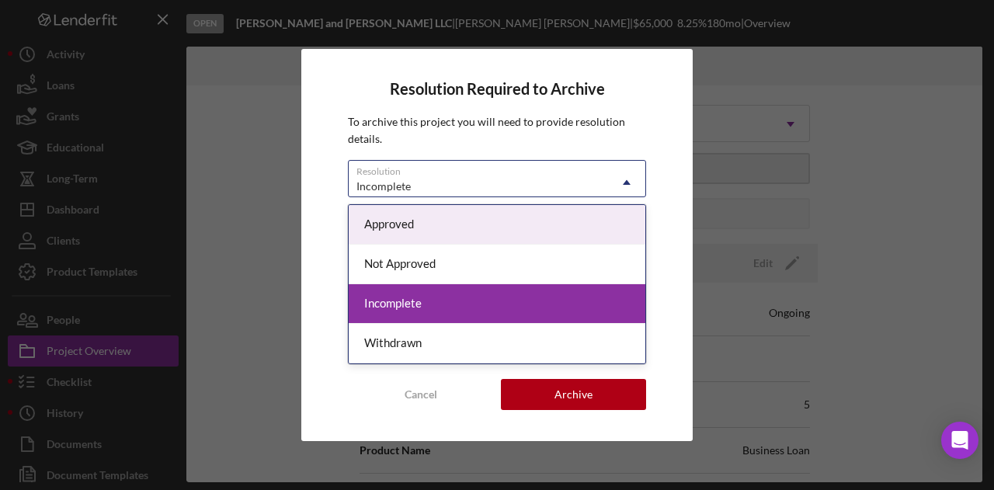
click at [463, 189] on div "Incomplete" at bounding box center [478, 186] width 259 height 36
click at [438, 222] on div "Approved" at bounding box center [497, 225] width 297 height 40
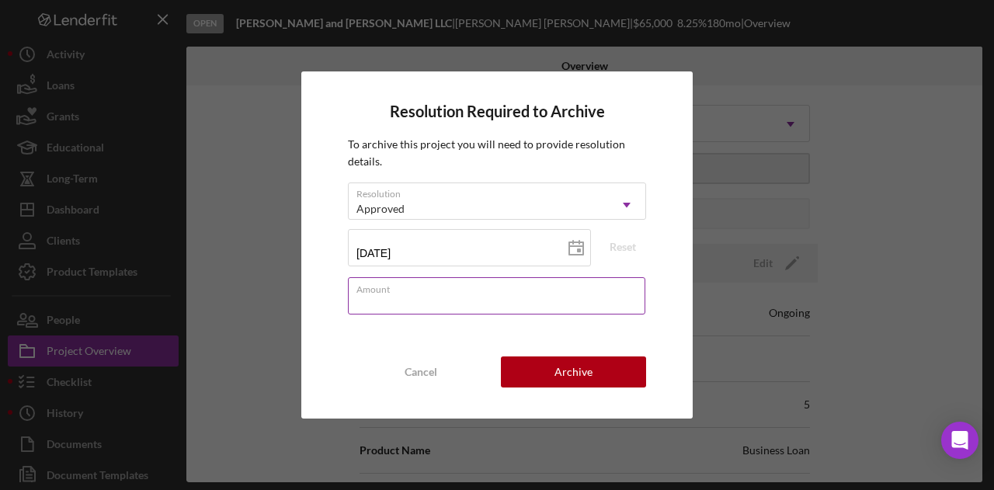
click at [425, 300] on input "Amount" at bounding box center [496, 295] width 297 height 37
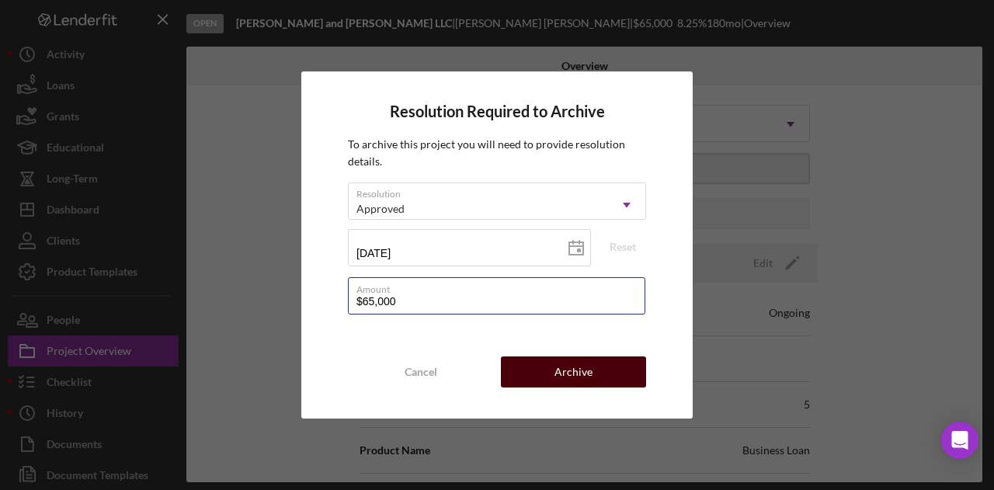
type input "$65,000"
click at [600, 363] on button "Archive" at bounding box center [573, 371] width 145 height 31
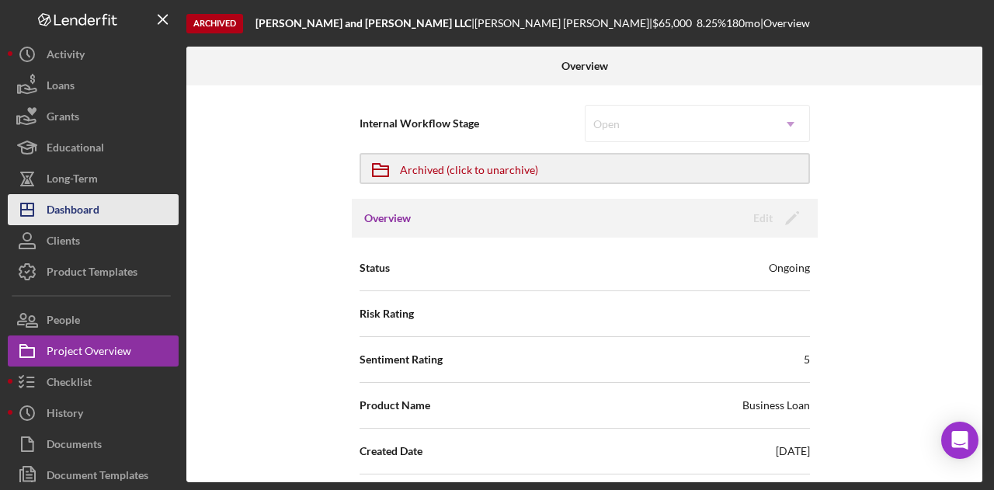
click at [85, 206] on div "Dashboard" at bounding box center [73, 211] width 53 height 35
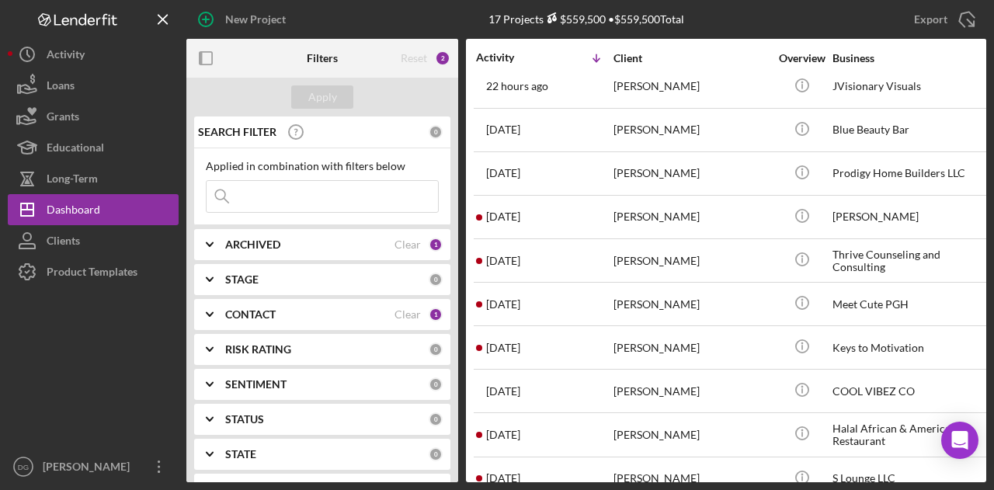
scroll to position [346, 0]
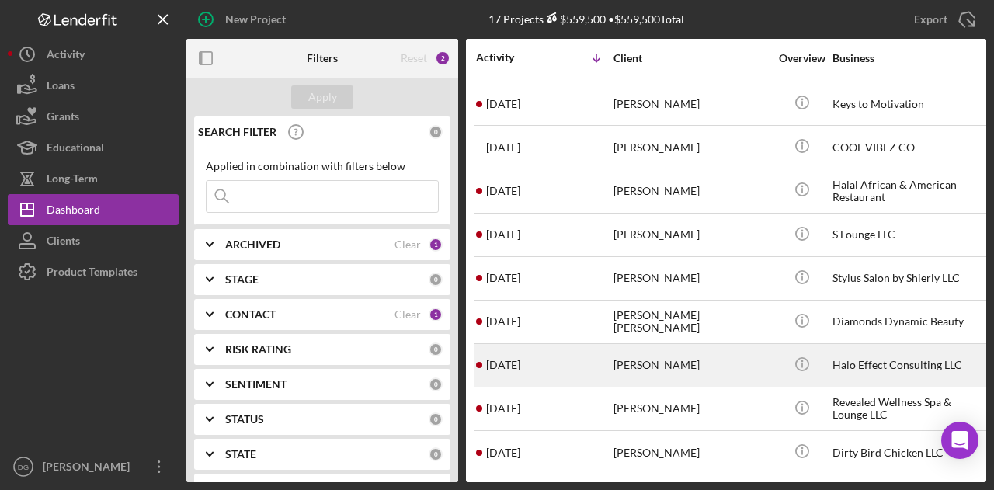
click at [895, 352] on div "Halo Effect Consulting LLC" at bounding box center [909, 365] width 155 height 41
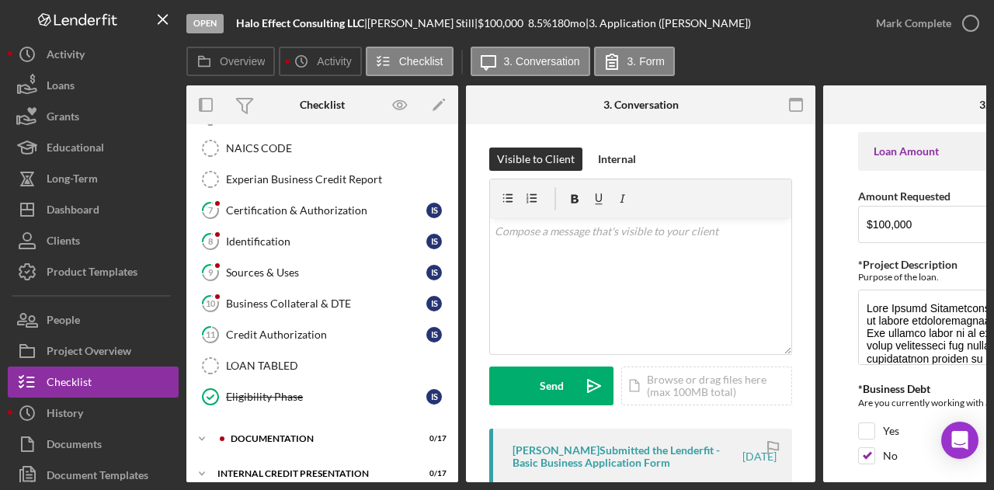
scroll to position [382, 0]
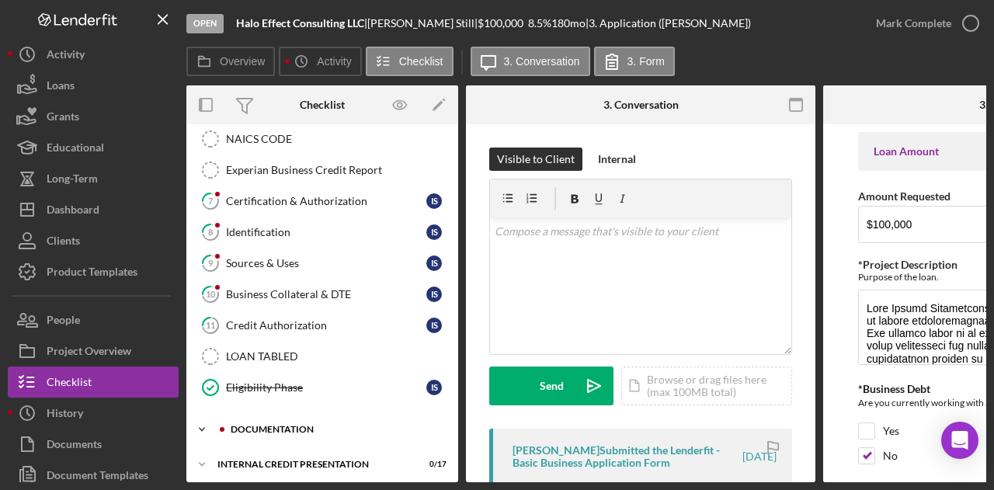
click at [239, 425] on div "documentation" at bounding box center [335, 429] width 208 height 9
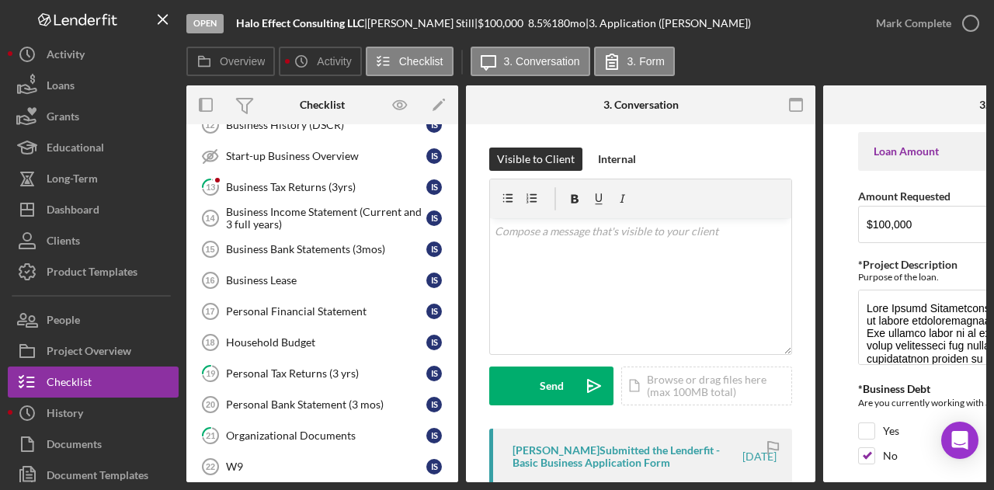
scroll to position [909, 0]
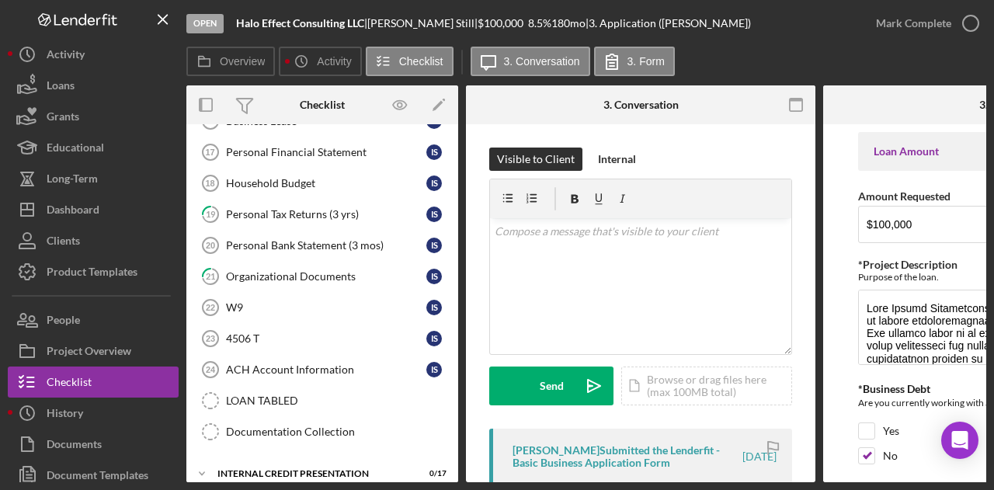
click at [836, 420] on form "Loan Amount Amount Requested $100,000 *Project Description Purpose of the loan.…" at bounding box center [997, 303] width 349 height 358
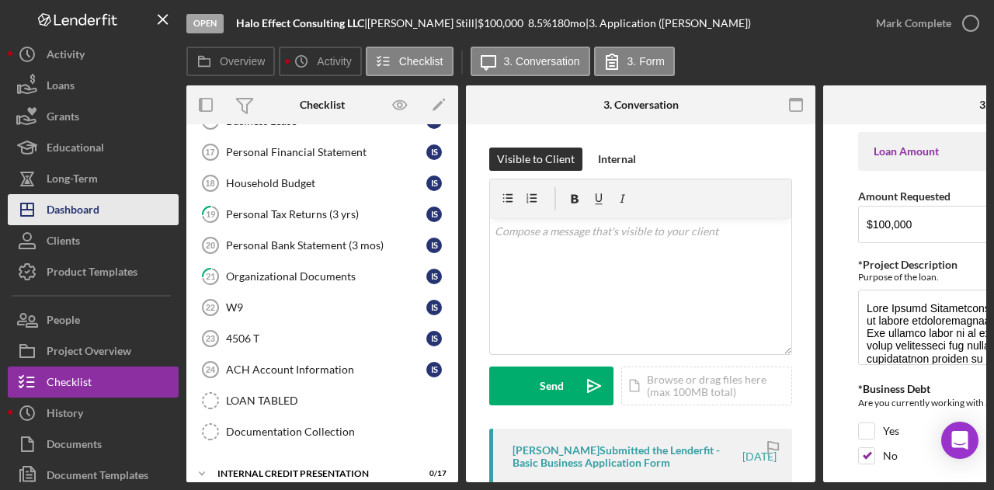
click at [87, 209] on div "Dashboard" at bounding box center [73, 211] width 53 height 35
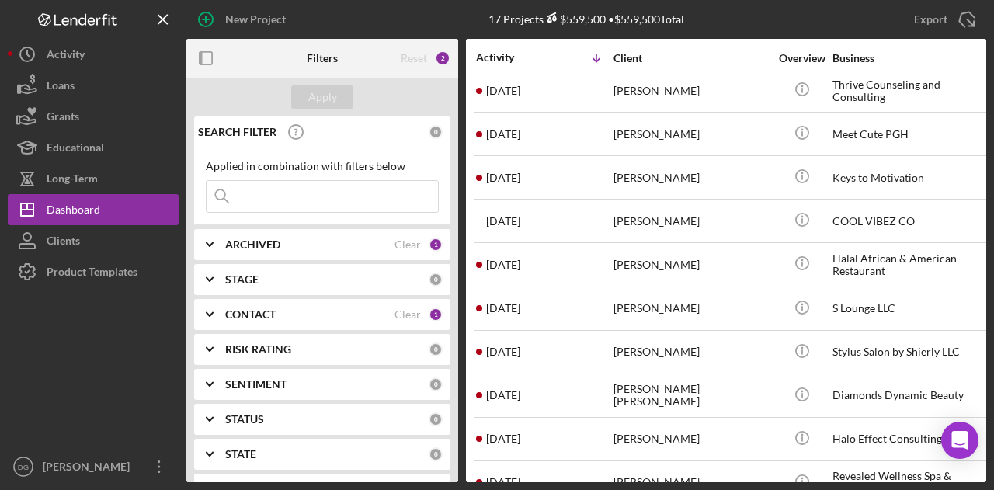
scroll to position [346, 0]
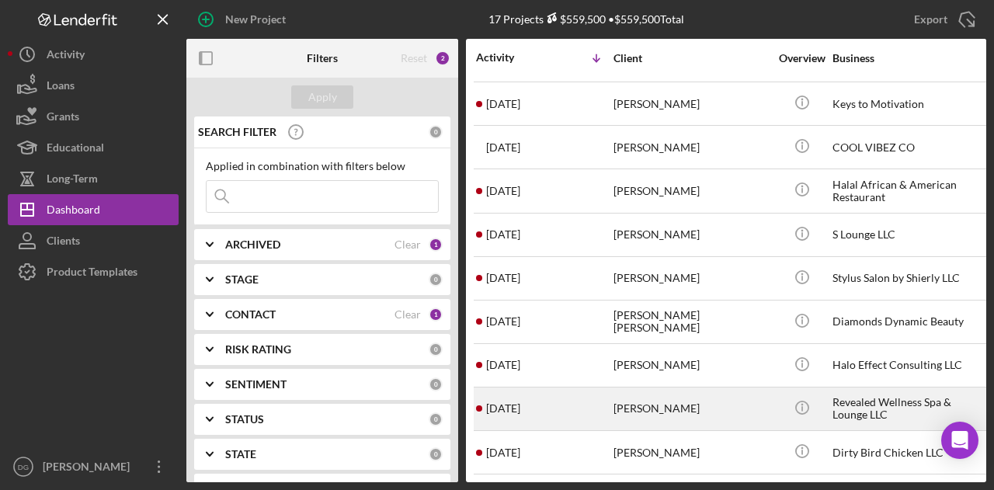
click at [654, 397] on div "[PERSON_NAME]" at bounding box center [690, 408] width 155 height 41
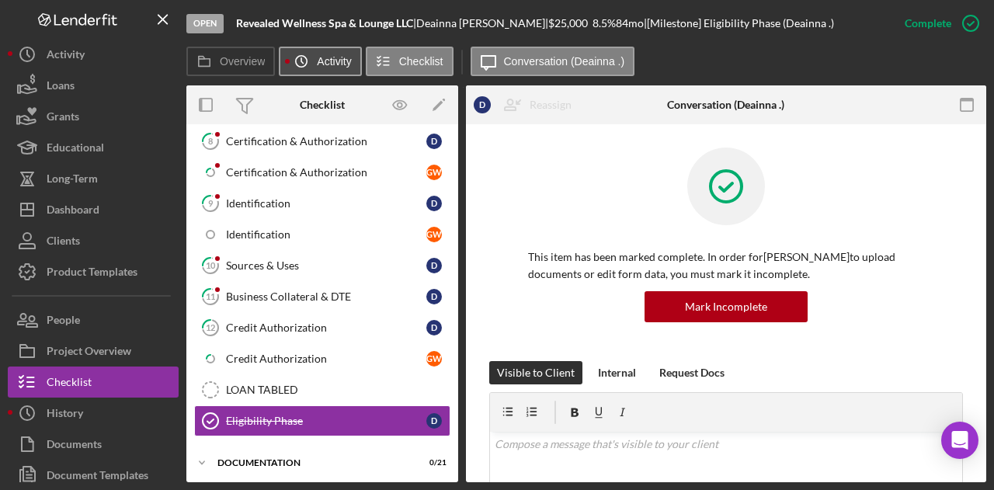
scroll to position [623, 0]
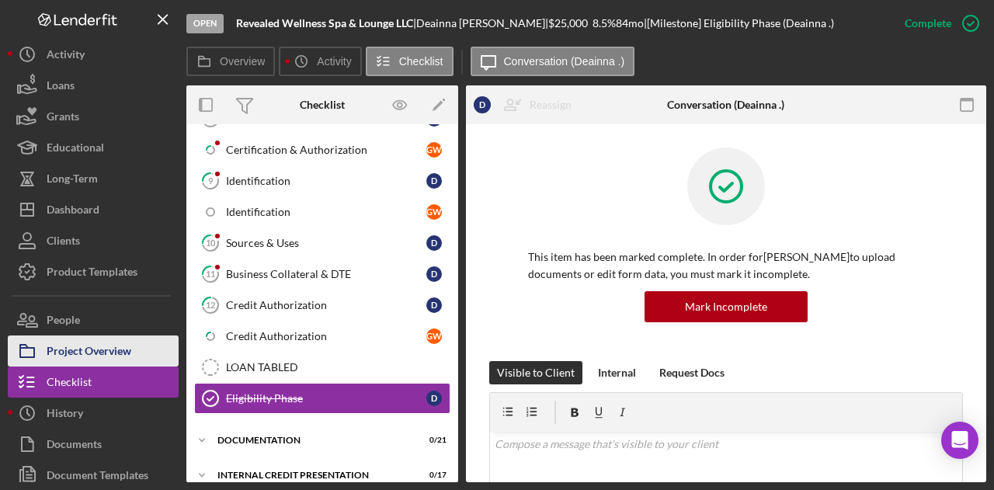
click at [123, 345] on div "Project Overview" at bounding box center [89, 352] width 85 height 35
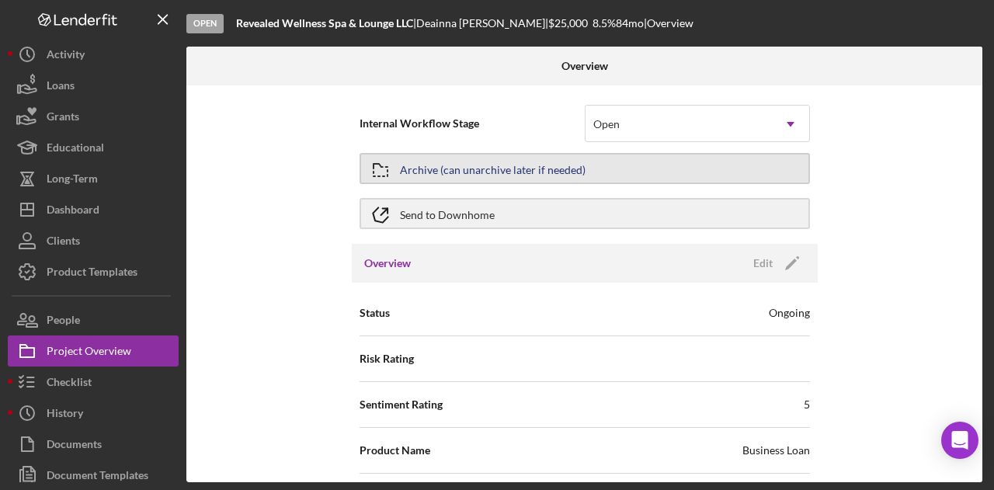
click at [618, 167] on button "Archive (can unarchive later if needed)" at bounding box center [584, 168] width 450 height 31
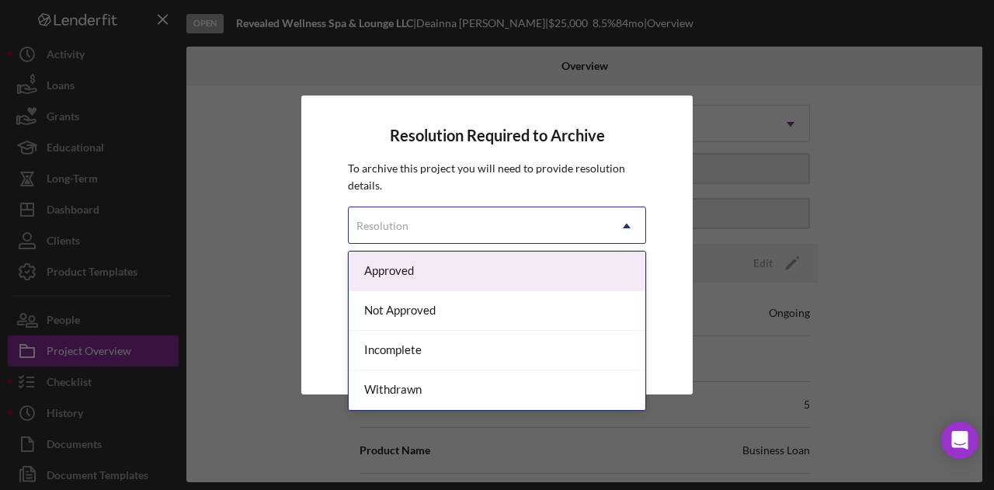
click at [436, 223] on div "Resolution" at bounding box center [478, 226] width 259 height 36
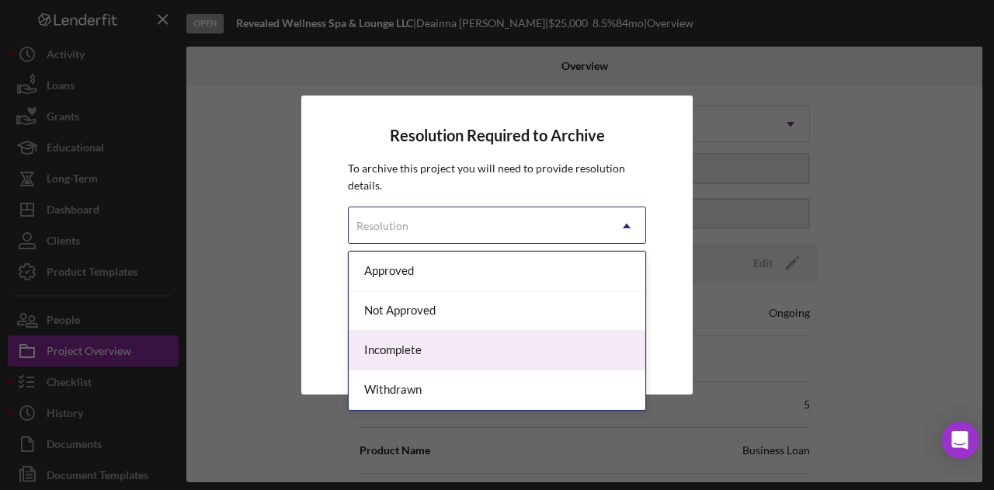
click at [418, 352] on div "Incomplete" at bounding box center [497, 351] width 297 height 40
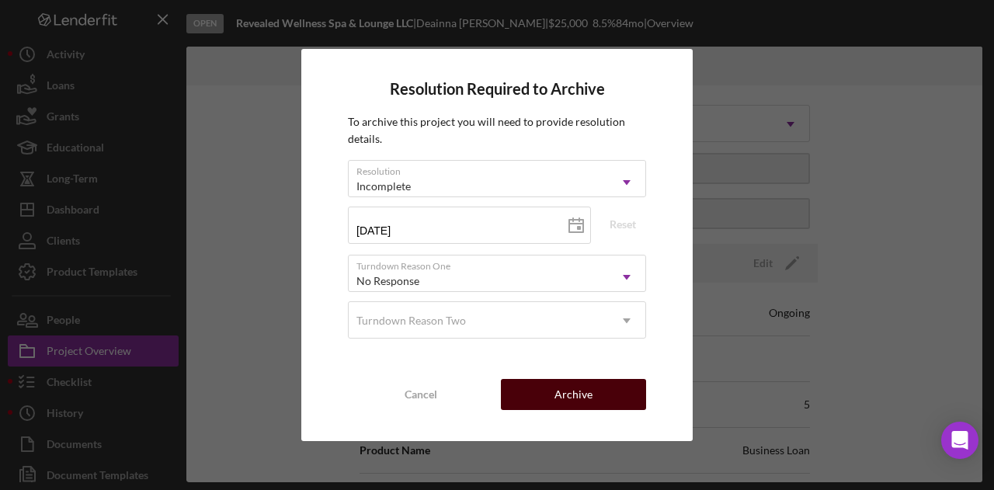
click at [555, 400] on div "Archive" at bounding box center [573, 394] width 38 height 31
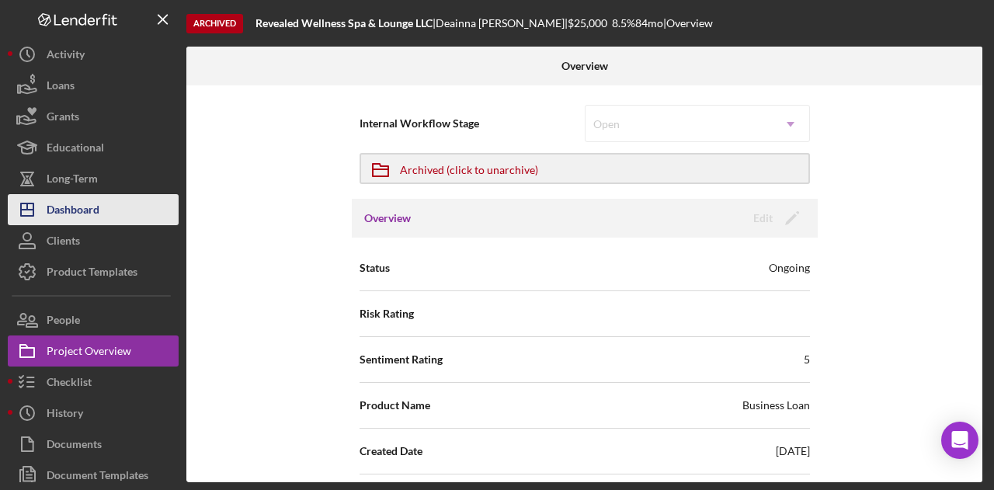
click at [82, 207] on div "Dashboard" at bounding box center [73, 211] width 53 height 35
